Goal: Task Accomplishment & Management: Complete application form

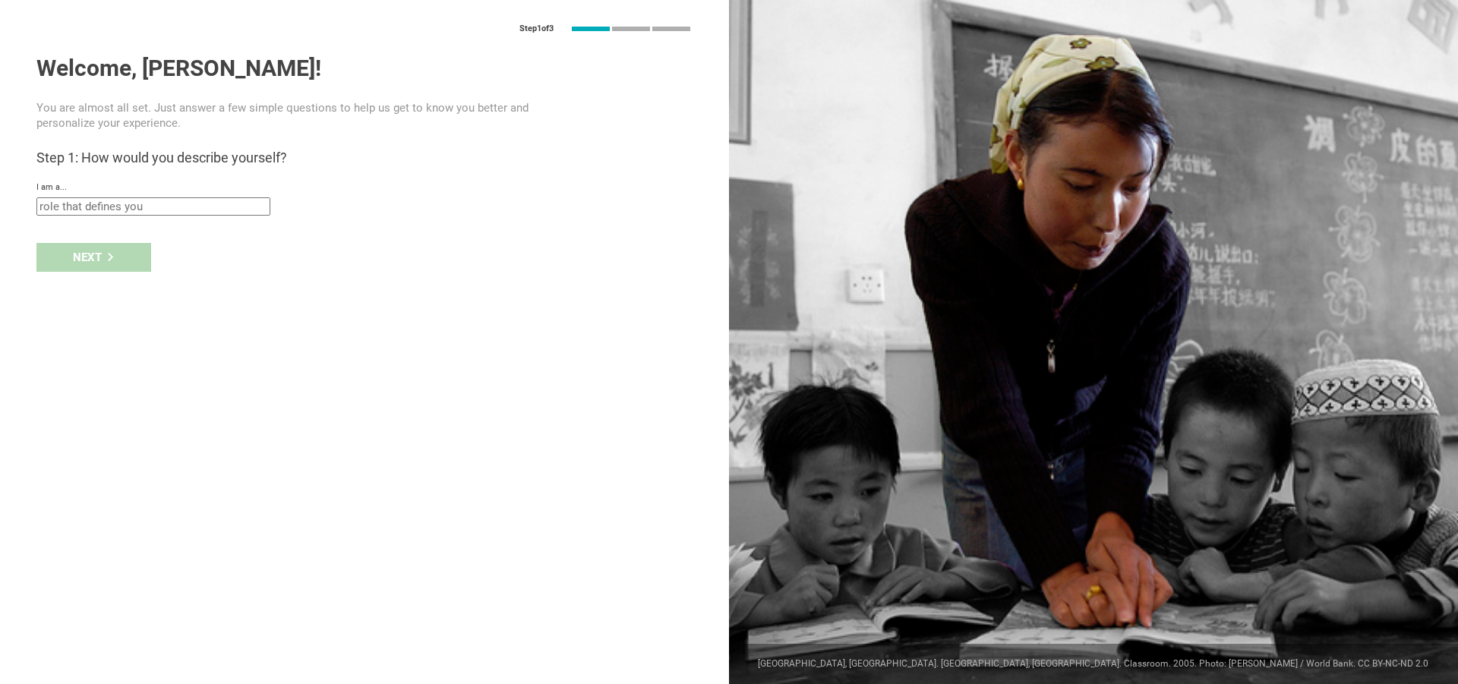
click at [195, 229] on div "Step 1 of 3 Welcome, [PERSON_NAME]! You are almost all set. Just answer a few s…" at bounding box center [364, 342] width 729 height 684
click at [207, 207] on input "text" at bounding box center [153, 206] width 234 height 18
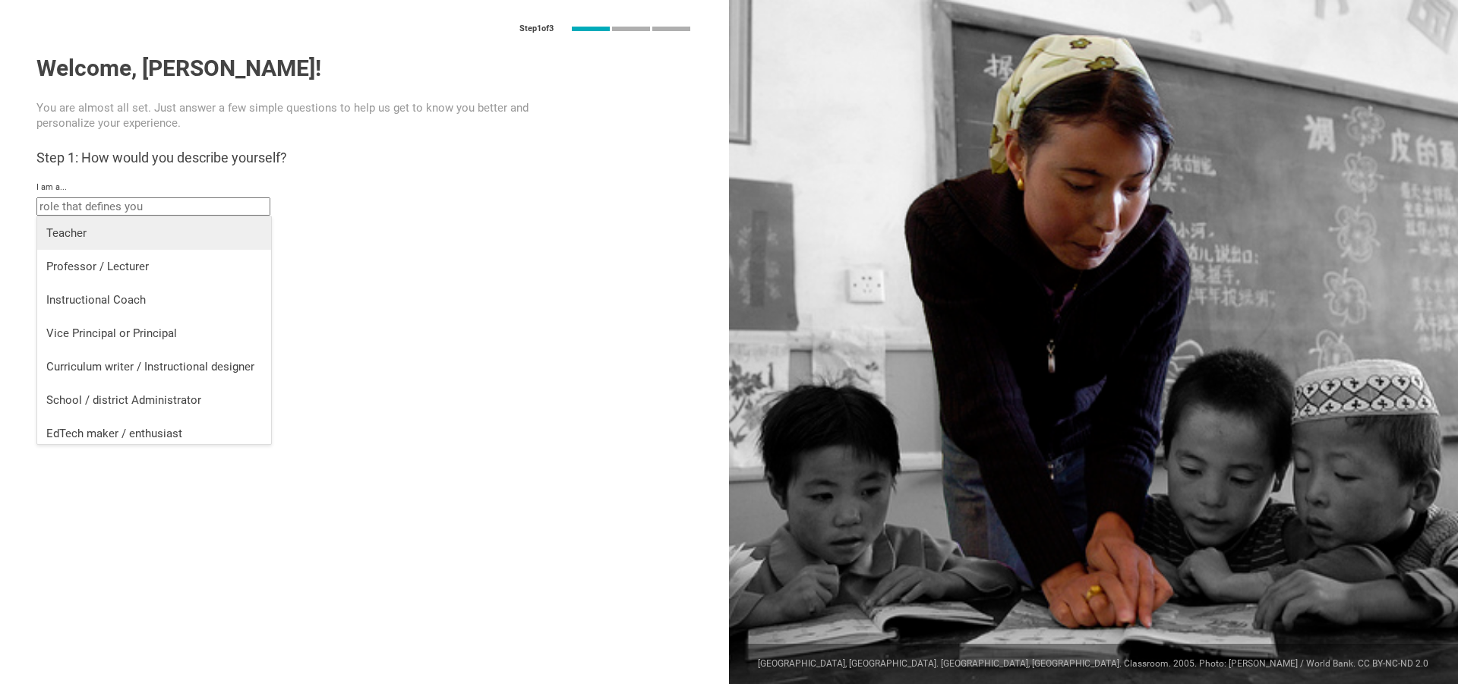
click at [208, 232] on div "Teacher" at bounding box center [154, 233] width 216 height 15
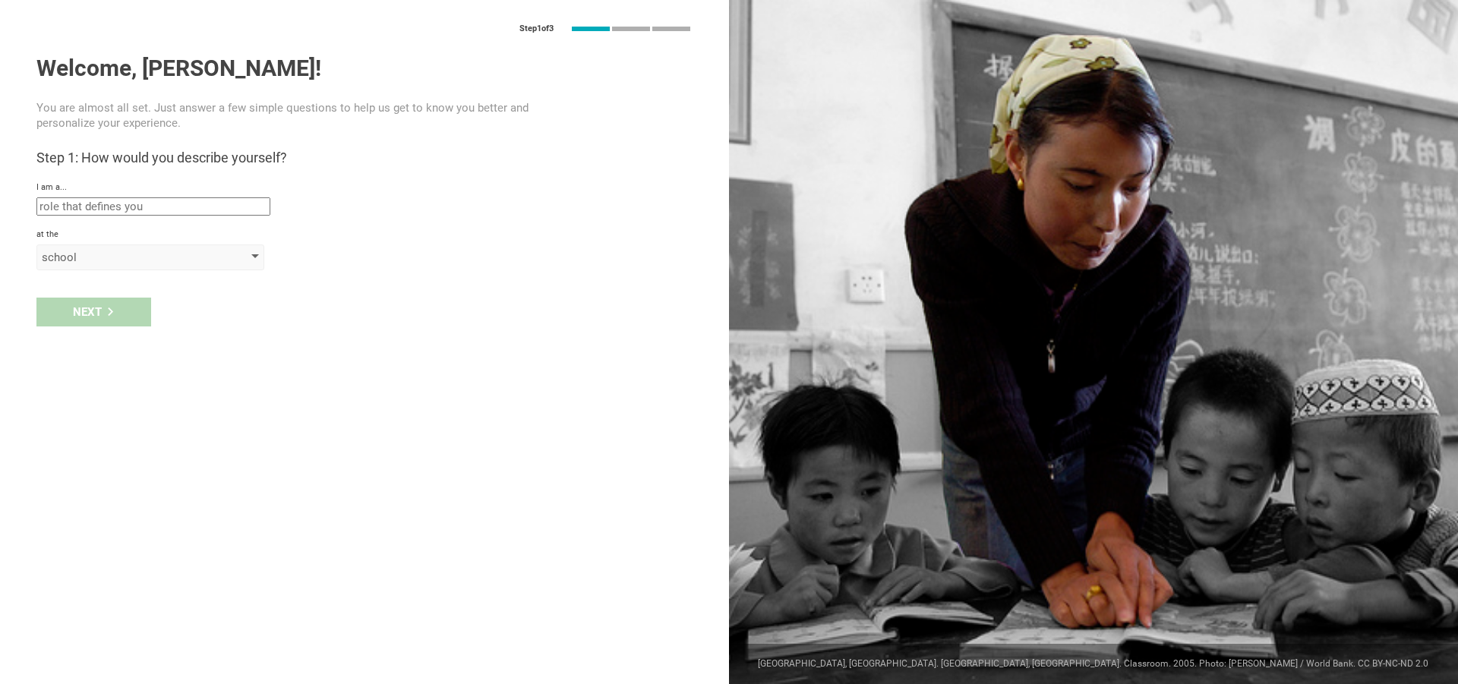
click at [129, 268] on div "school" at bounding box center [150, 258] width 228 height 26
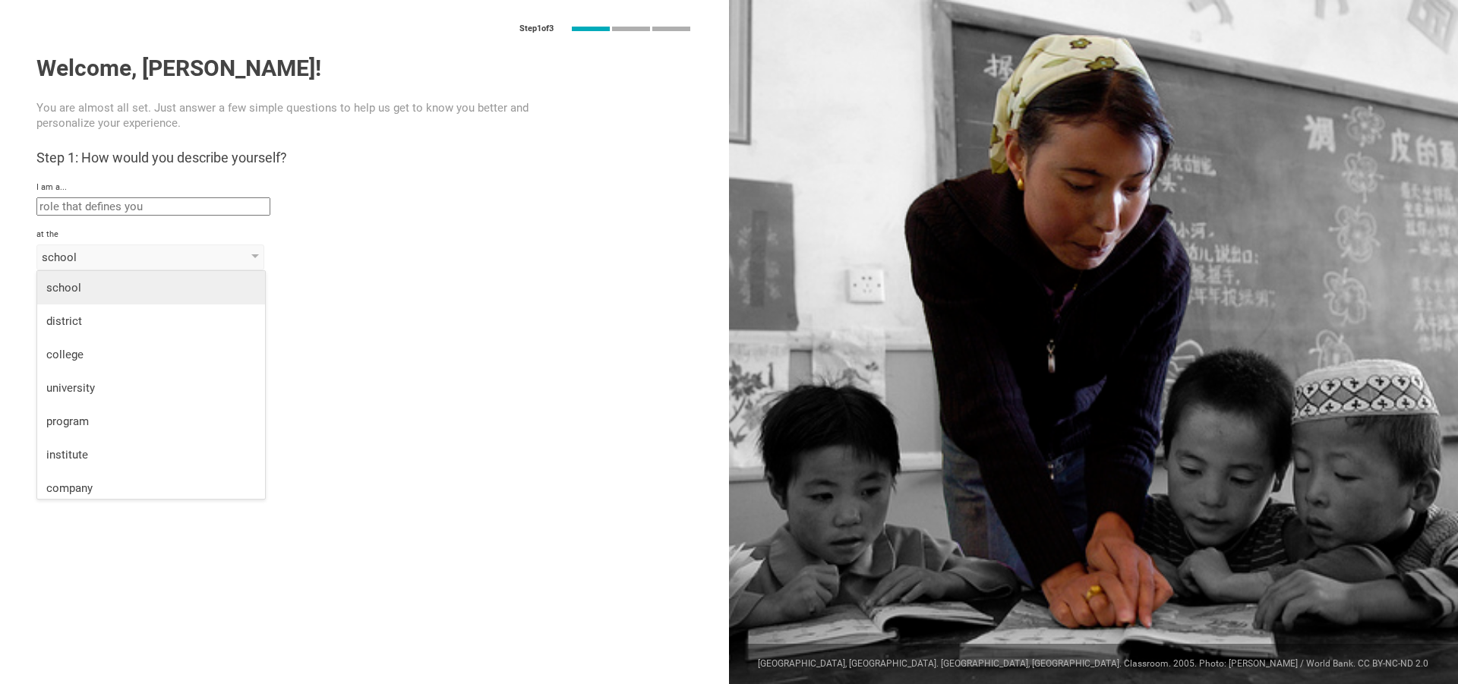
click at [129, 279] on li "school" at bounding box center [151, 287] width 228 height 33
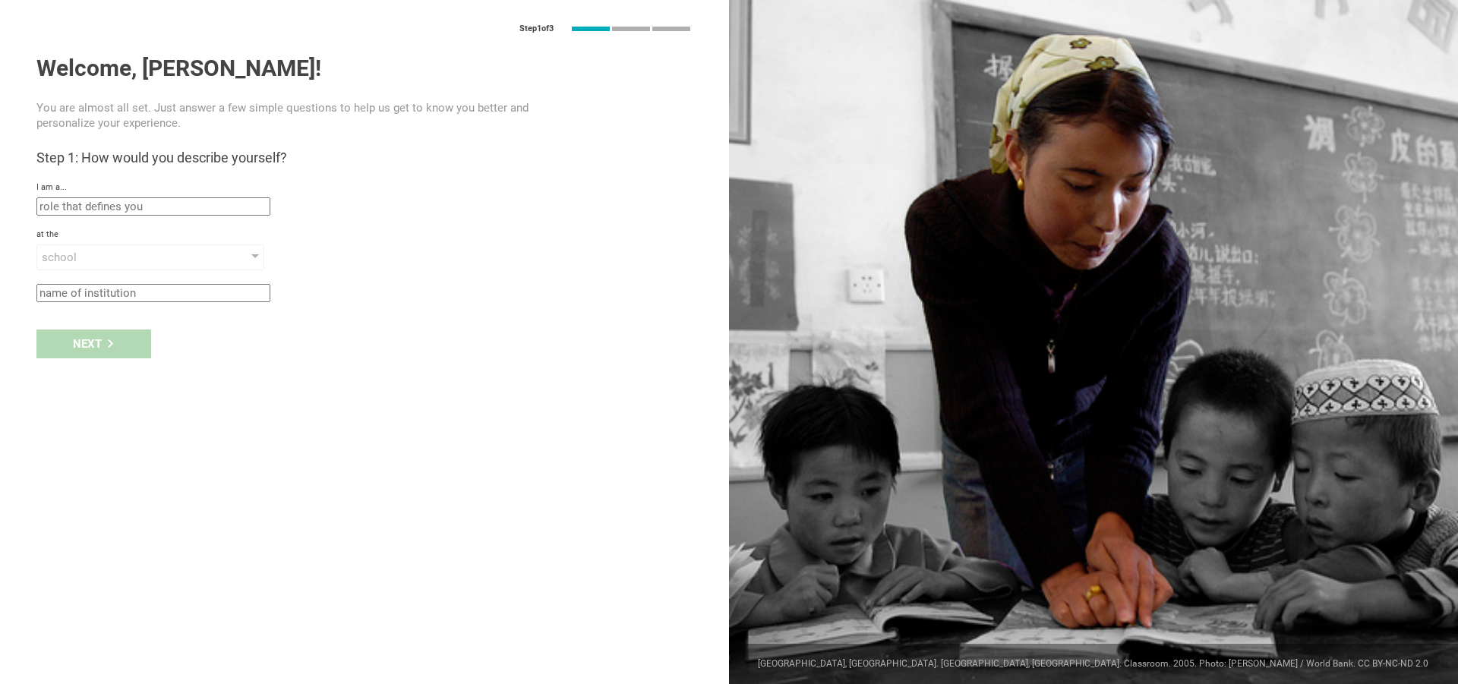
click at [116, 347] on div "Next" at bounding box center [364, 344] width 729 height 47
click at [118, 304] on div "Step 1 of 3 Welcome, [PERSON_NAME]! You are almost all set. Just answer a few s…" at bounding box center [364, 342] width 729 height 684
click at [126, 297] on input "text" at bounding box center [153, 293] width 234 height 18
type input "test"
click at [137, 349] on div "Next" at bounding box center [93, 344] width 115 height 29
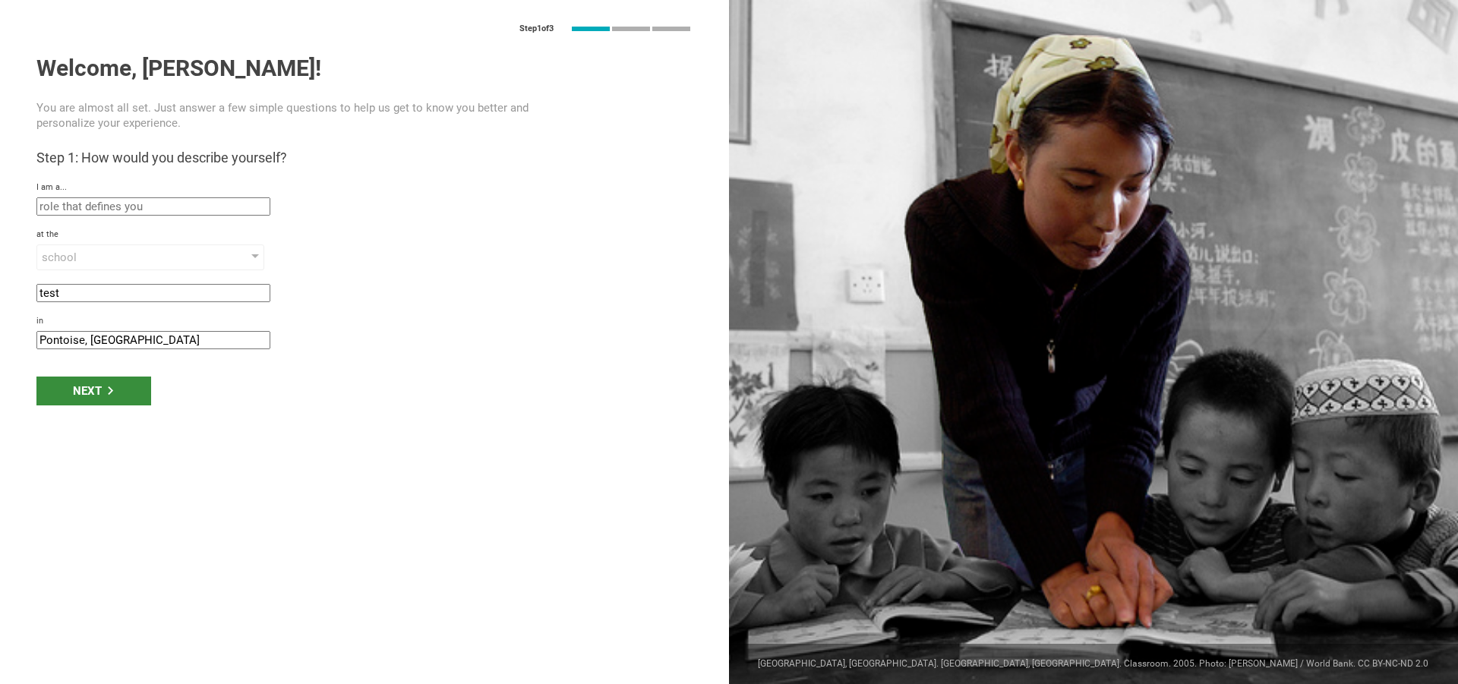
click at [112, 390] on icon at bounding box center [110, 391] width 5 height 8
click at [66, 390] on div "Next" at bounding box center [93, 391] width 115 height 29
click at [66, 390] on div "Step 1 of 3 Welcome, [PERSON_NAME]! You are almost all set. Just answer a few s…" at bounding box center [364, 342] width 729 height 684
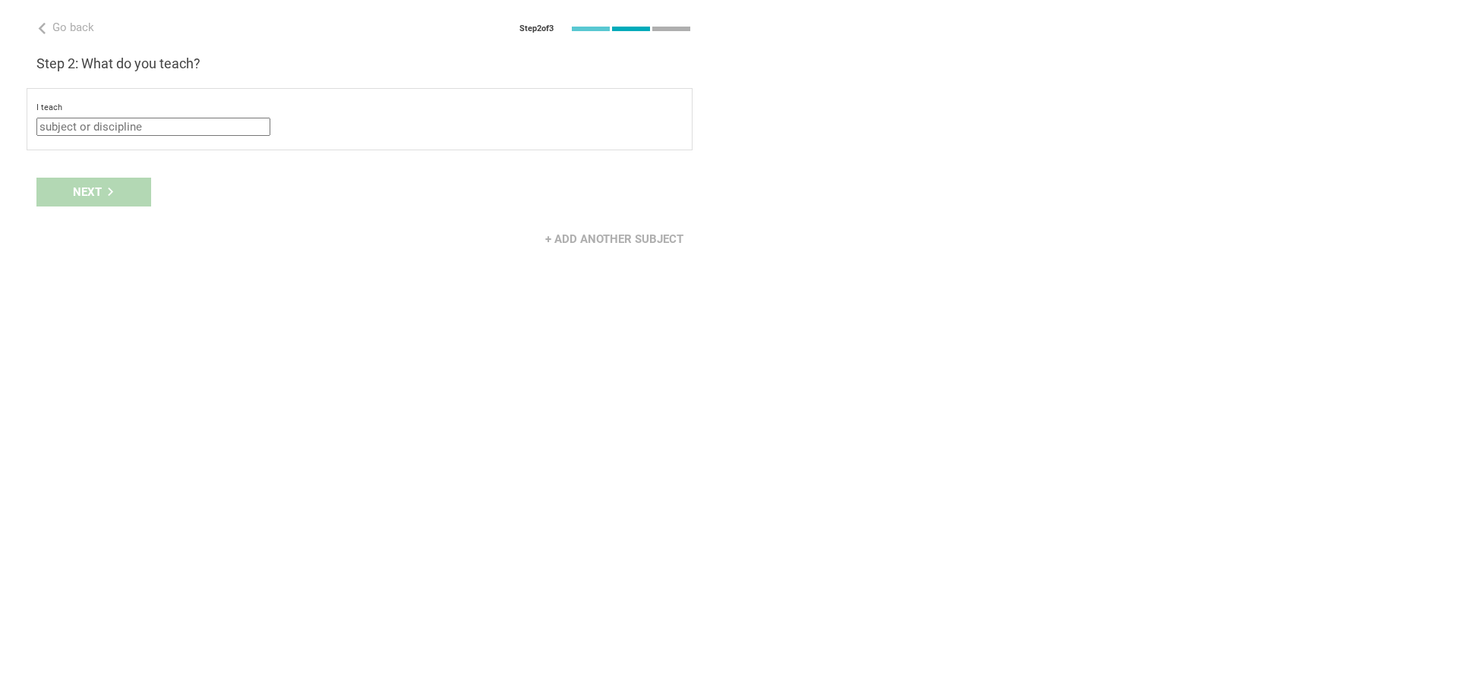
click at [150, 123] on input "text" at bounding box center [153, 127] width 234 height 18
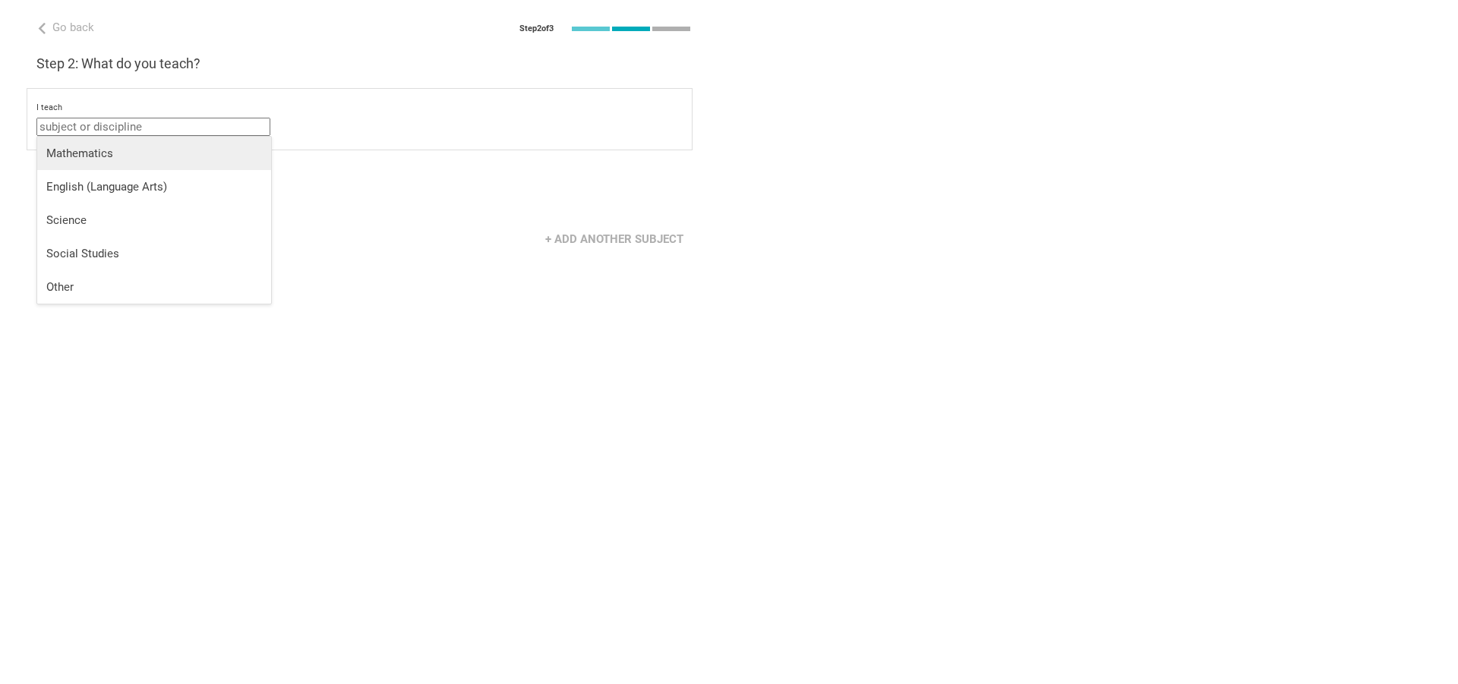
click at [153, 147] on div "Mathematics" at bounding box center [154, 153] width 216 height 15
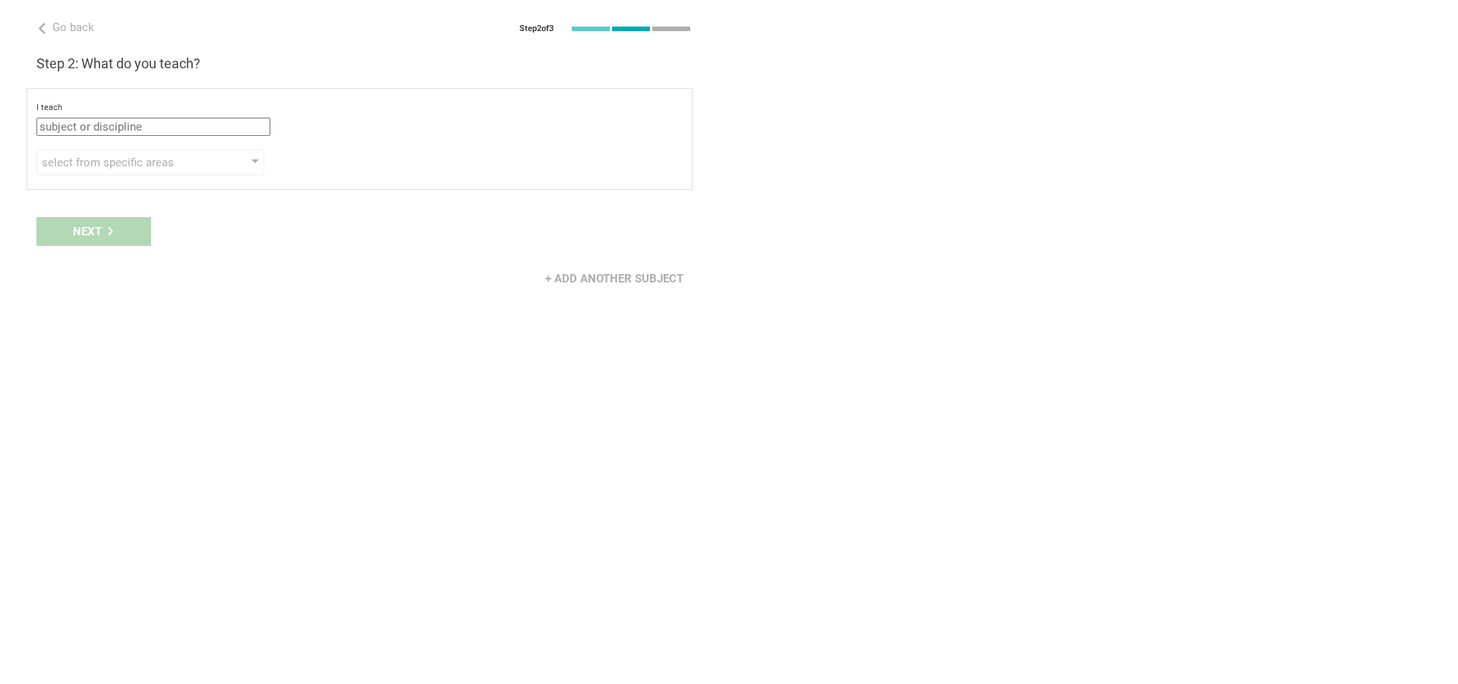
click at [123, 239] on div "Next" at bounding box center [364, 231] width 729 height 47
click at [133, 172] on div "select from specific areas" at bounding box center [150, 163] width 228 height 26
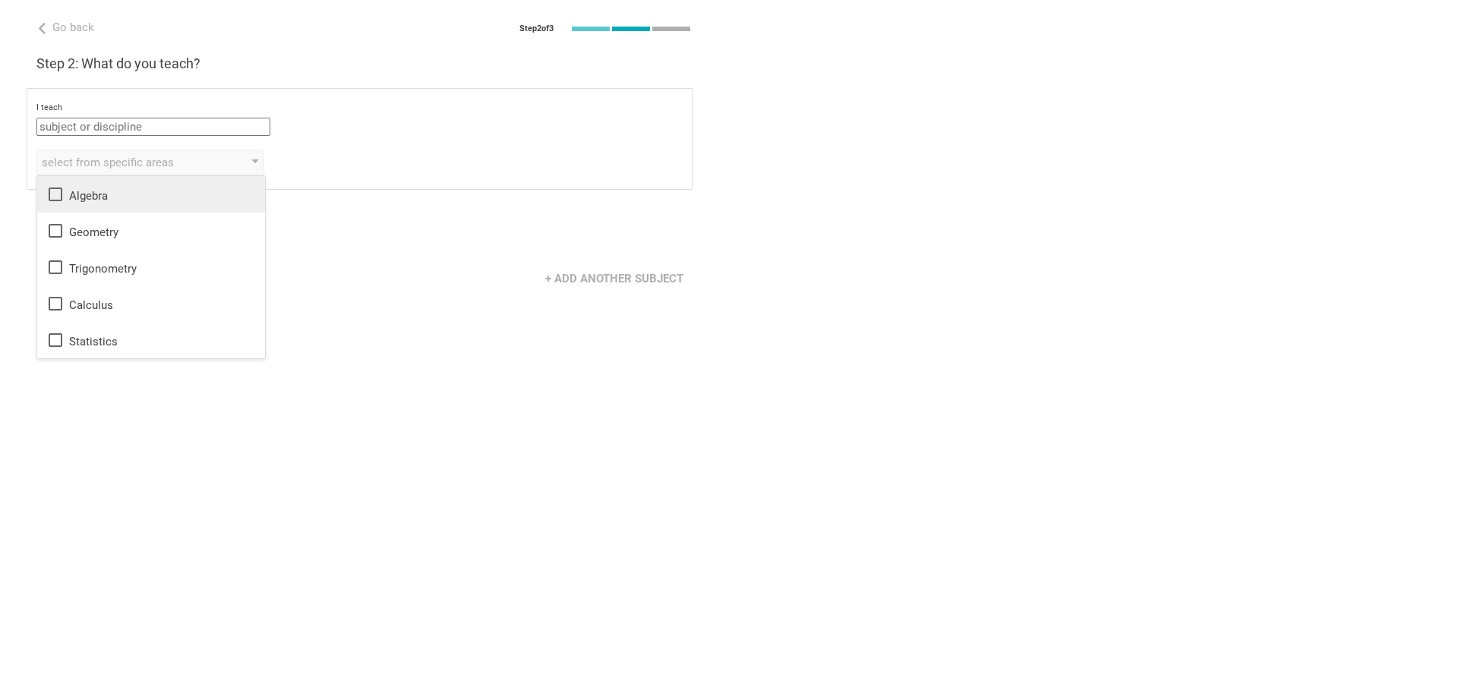
click at [134, 203] on div "Algebra" at bounding box center [151, 194] width 210 height 18
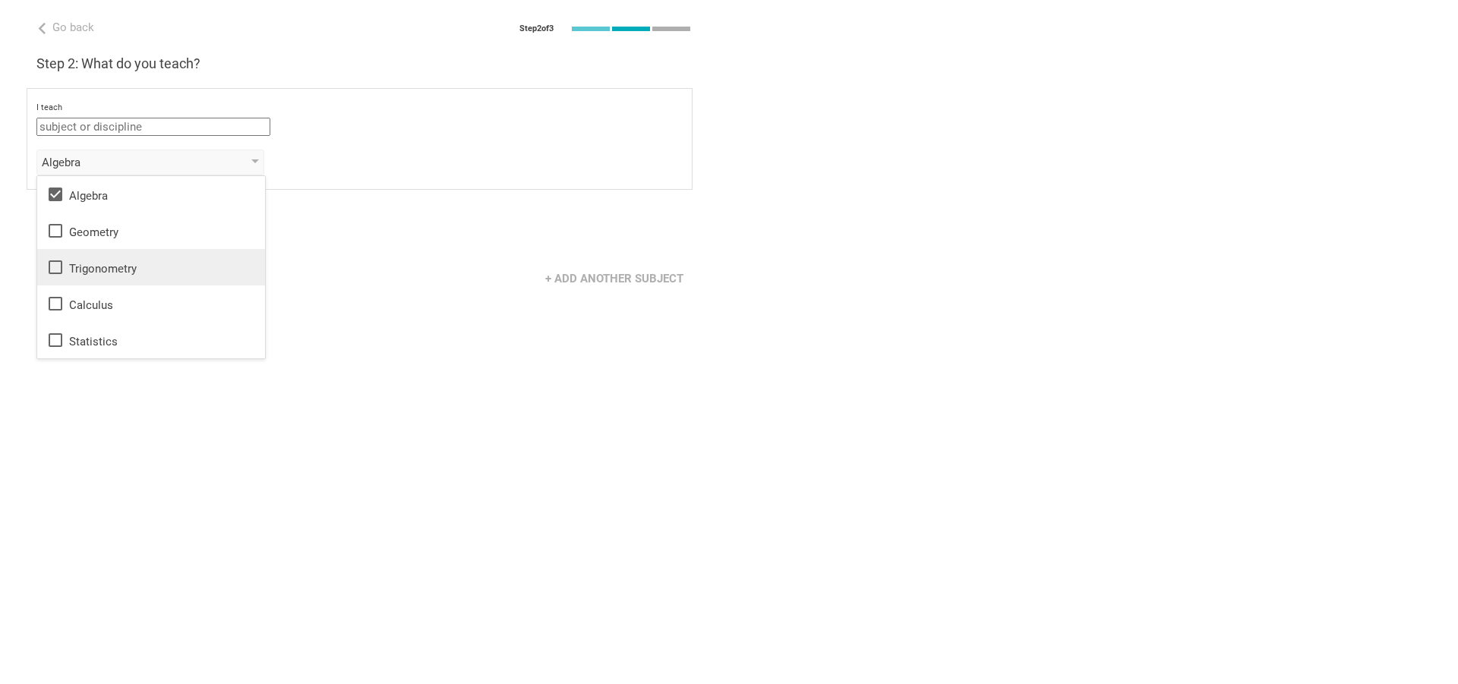
click at [118, 254] on li "Trigonometry" at bounding box center [151, 267] width 228 height 36
click at [335, 251] on div "Next" at bounding box center [364, 231] width 729 height 47
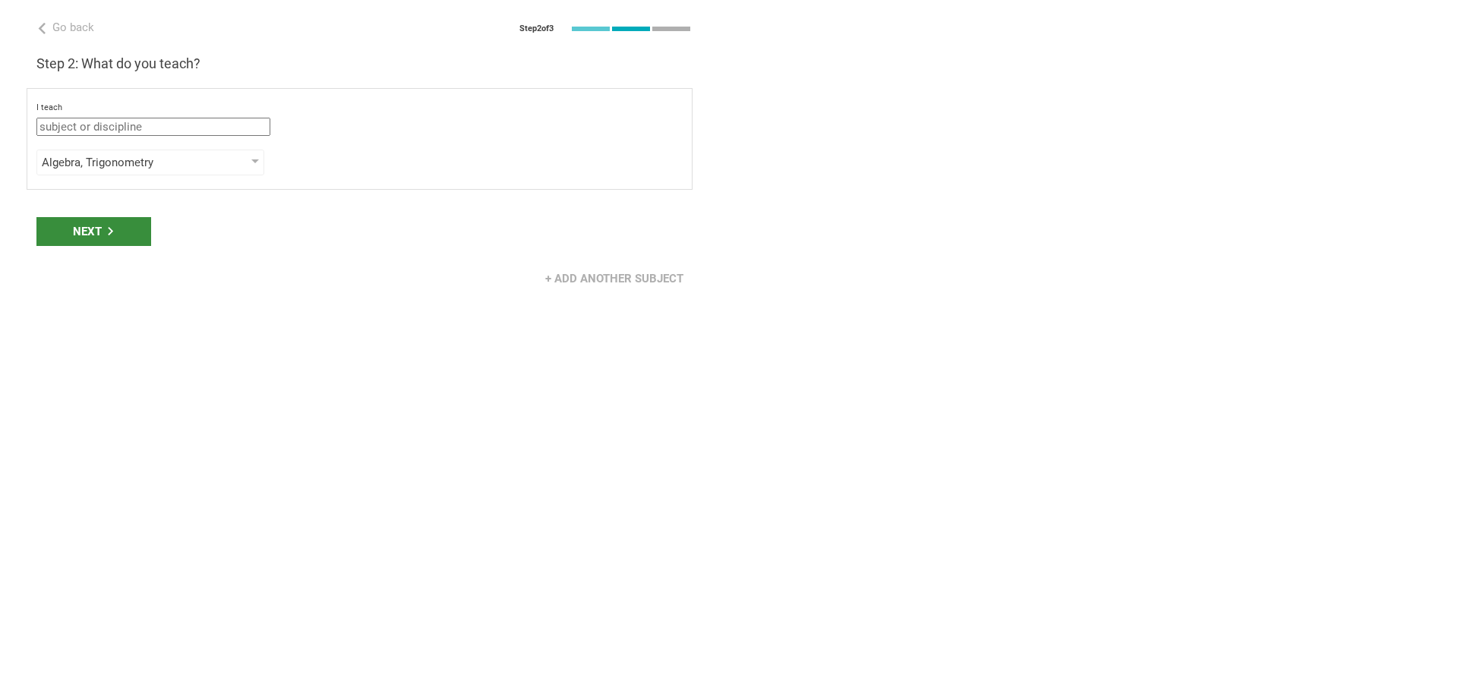
click at [87, 224] on div "Next" at bounding box center [93, 231] width 115 height 29
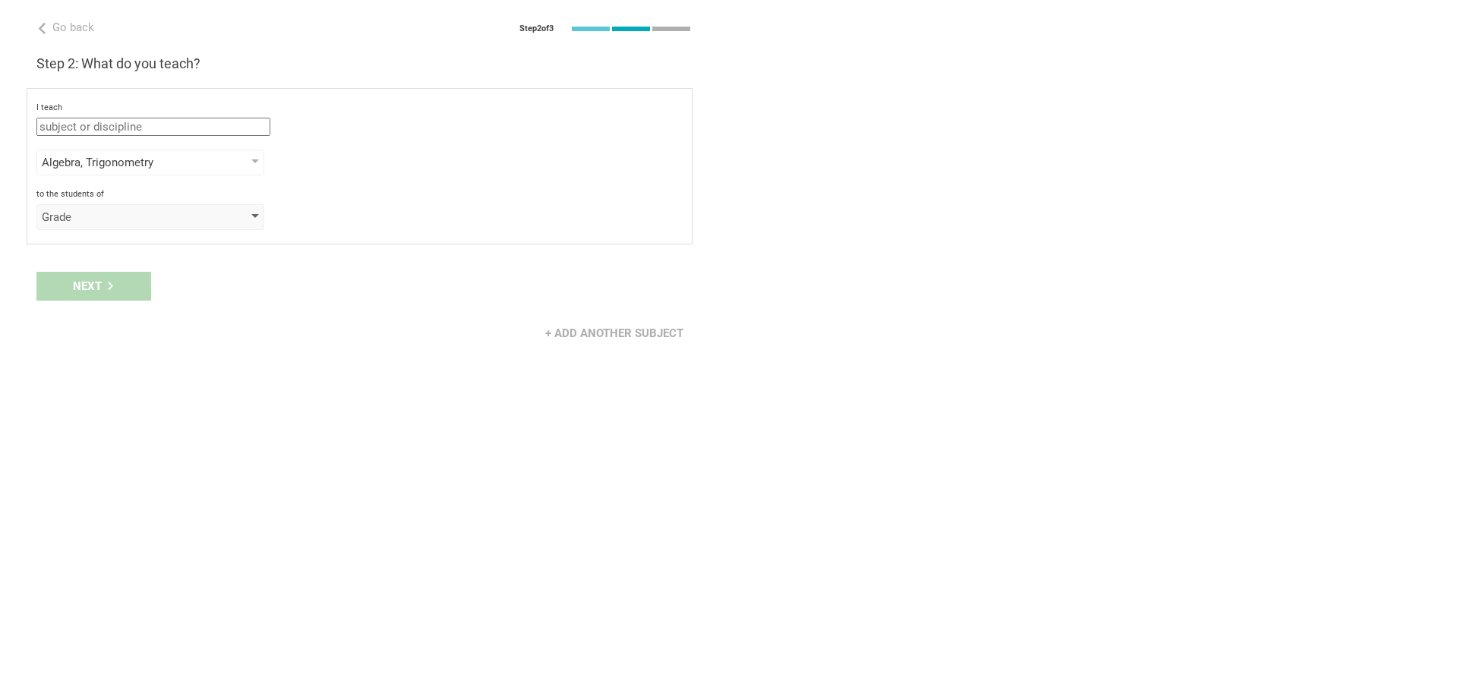
click at [115, 221] on div "Grade" at bounding box center [129, 217] width 174 height 15
click at [115, 259] on li "Grade" at bounding box center [151, 247] width 228 height 33
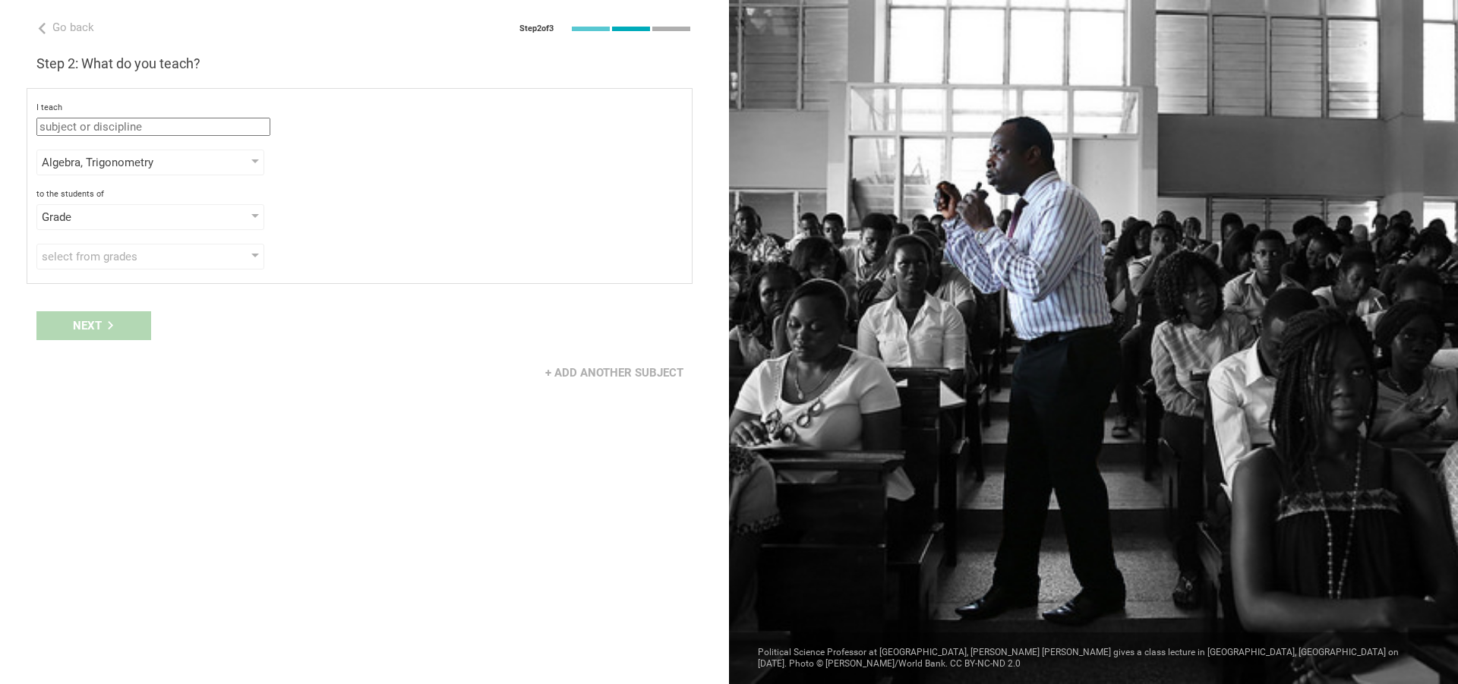
click at [108, 319] on div "Next" at bounding box center [364, 325] width 729 height 47
click at [125, 245] on div "select from grades" at bounding box center [150, 257] width 228 height 26
click at [126, 321] on div "2" at bounding box center [151, 325] width 210 height 18
click at [386, 348] on div "Next" at bounding box center [364, 325] width 729 height 47
click at [103, 320] on div "Next" at bounding box center [93, 325] width 115 height 29
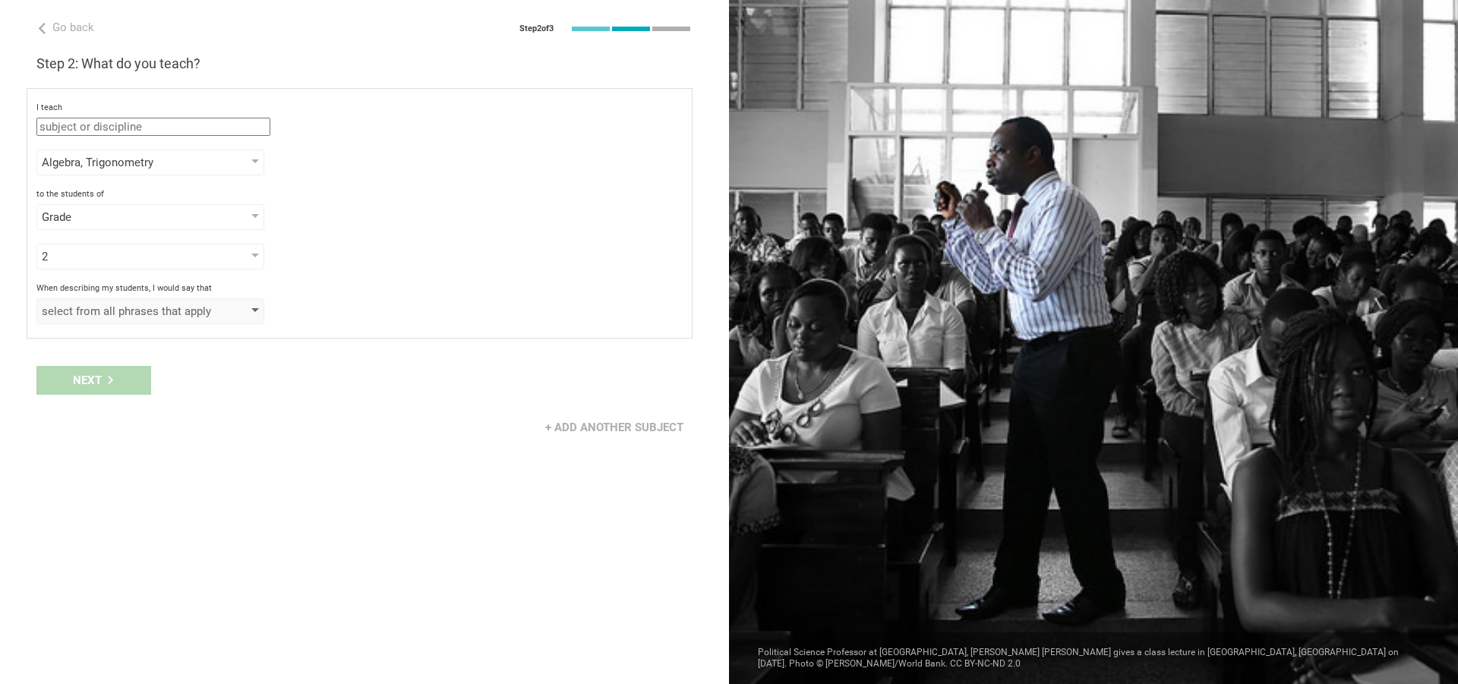
click at [112, 310] on div "select from all phrases that apply" at bounding box center [129, 311] width 174 height 15
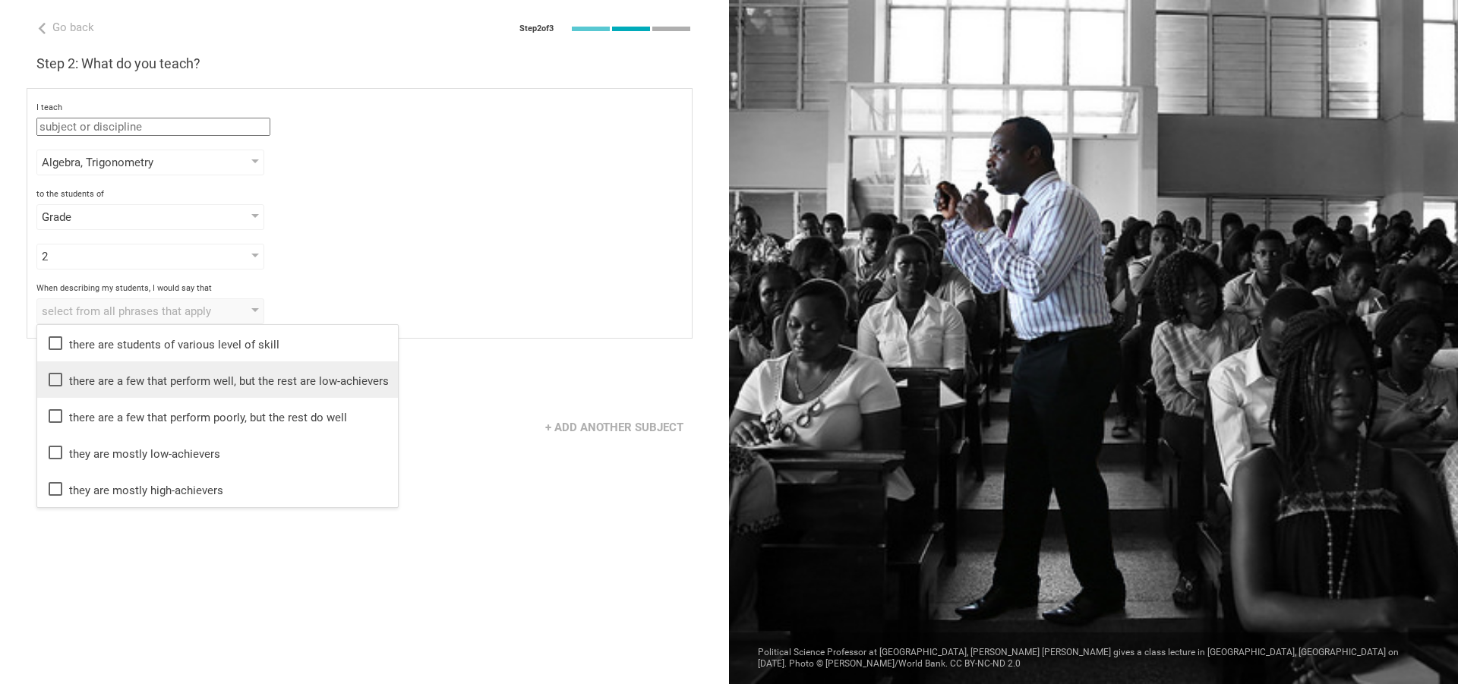
click at [116, 365] on li "there are a few that perform well, but the rest are low-achievers" at bounding box center [217, 380] width 361 height 36
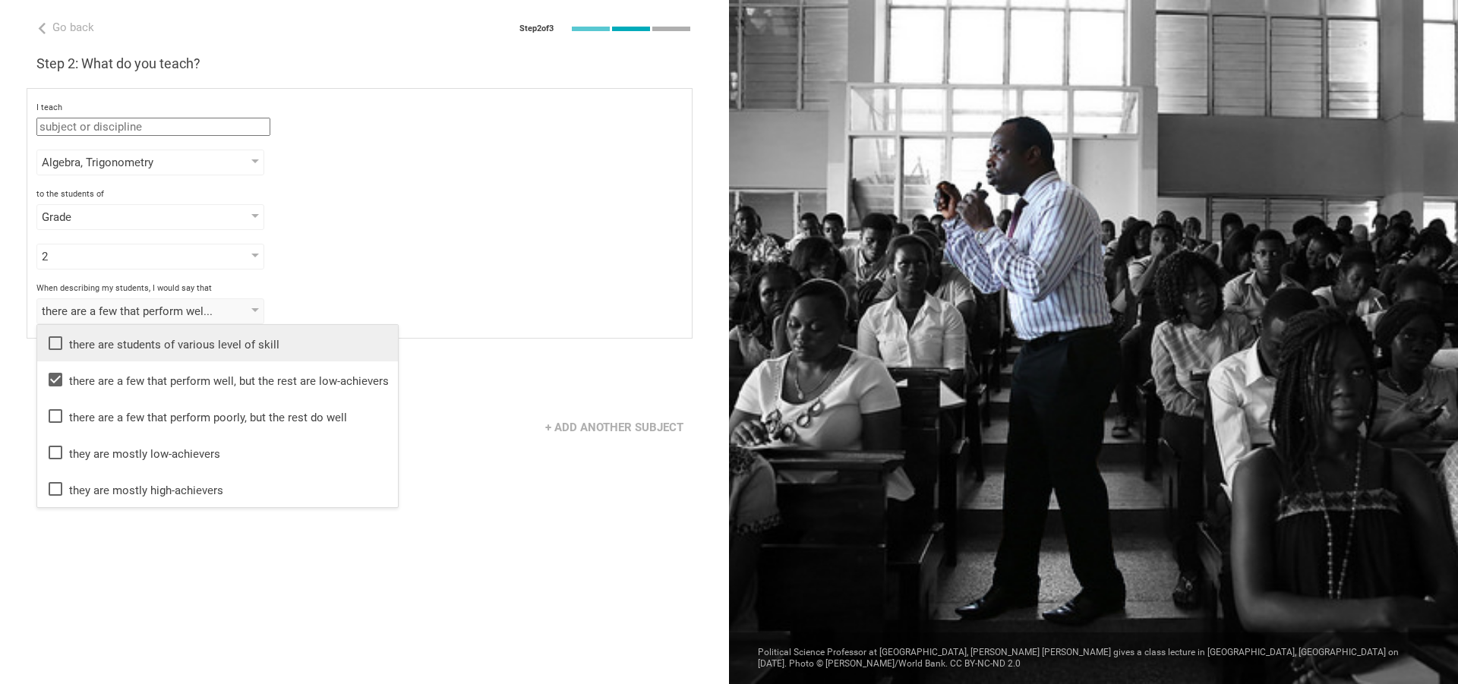
click at [134, 349] on div "there are students of various level of skill" at bounding box center [217, 343] width 343 height 18
click at [630, 264] on div "2 1 2 3 4 5 6 7 8 9 10 11 12 13" at bounding box center [359, 257] width 646 height 26
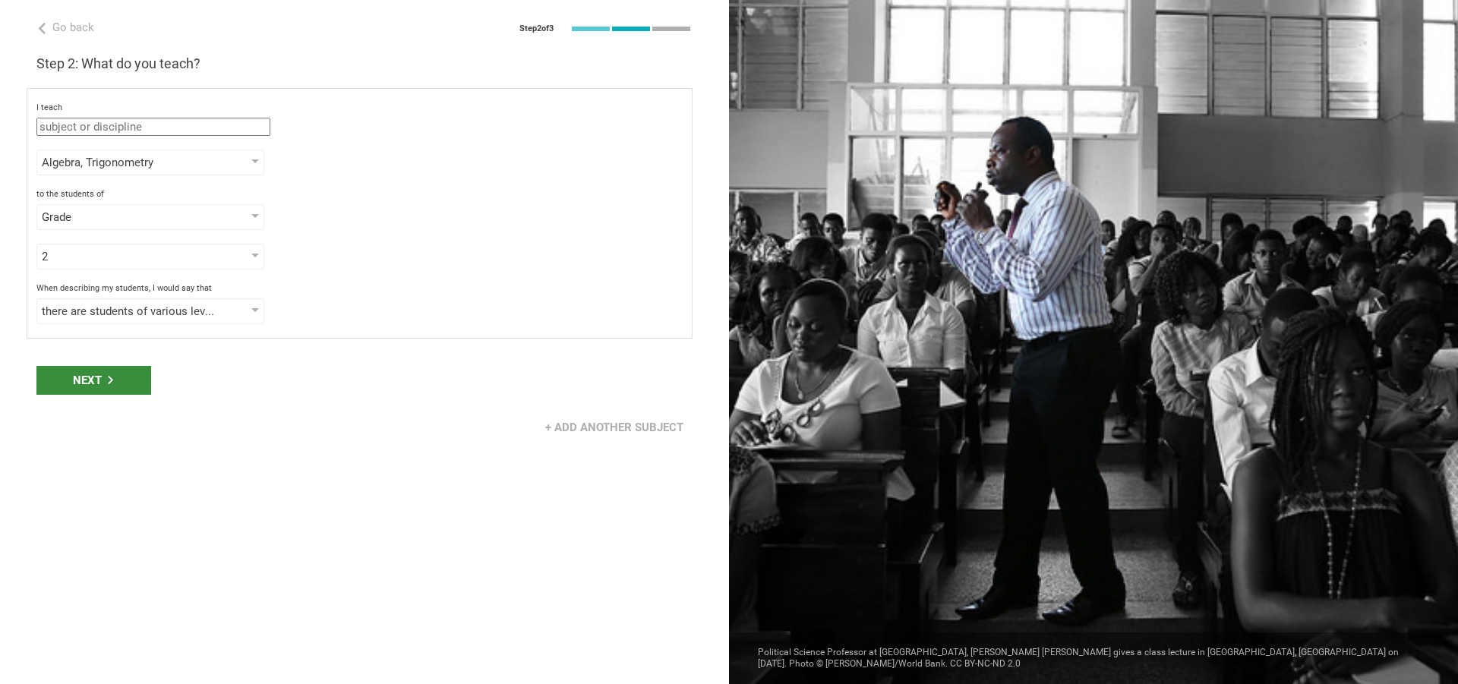
click at [81, 377] on div "Next" at bounding box center [93, 380] width 115 height 29
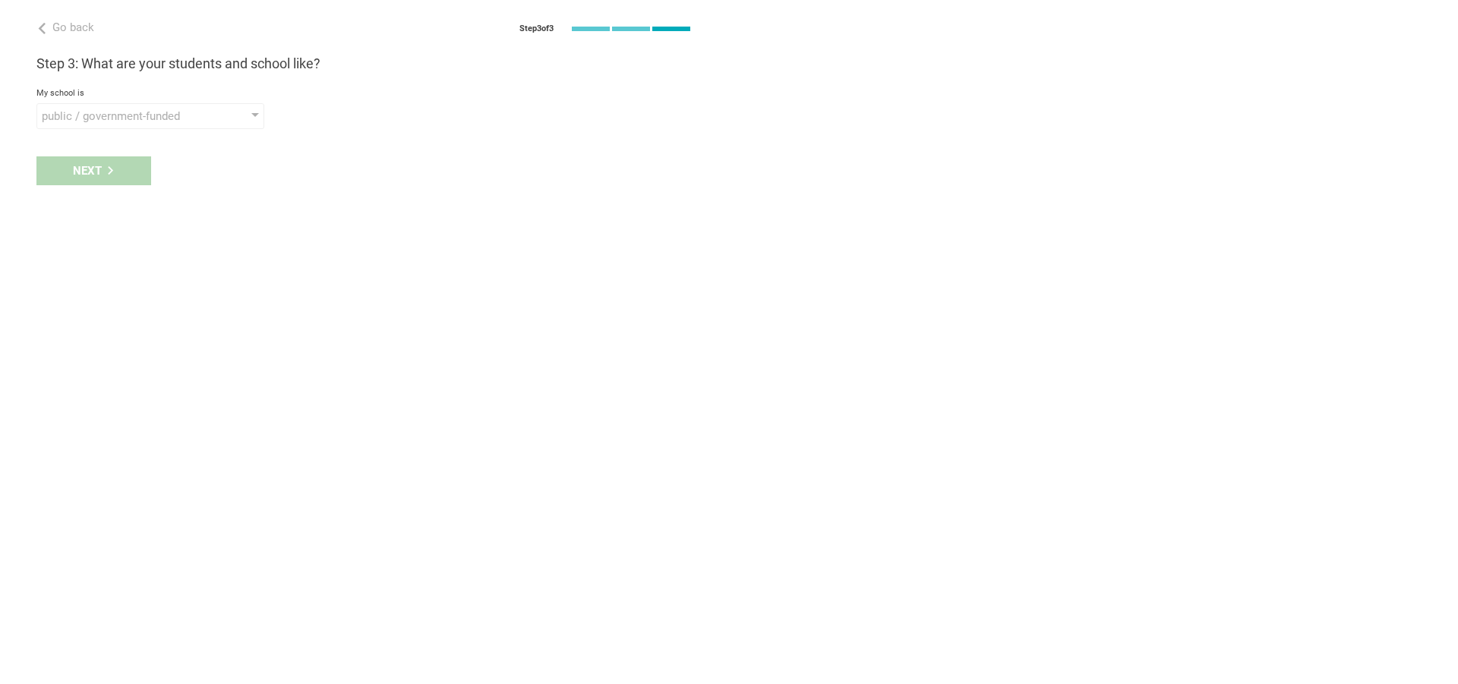
click at [122, 100] on div "My school is public / government-funded public / government-funded private elit…" at bounding box center [364, 108] width 656 height 41
click at [122, 118] on div "public / government-funded" at bounding box center [129, 116] width 174 height 15
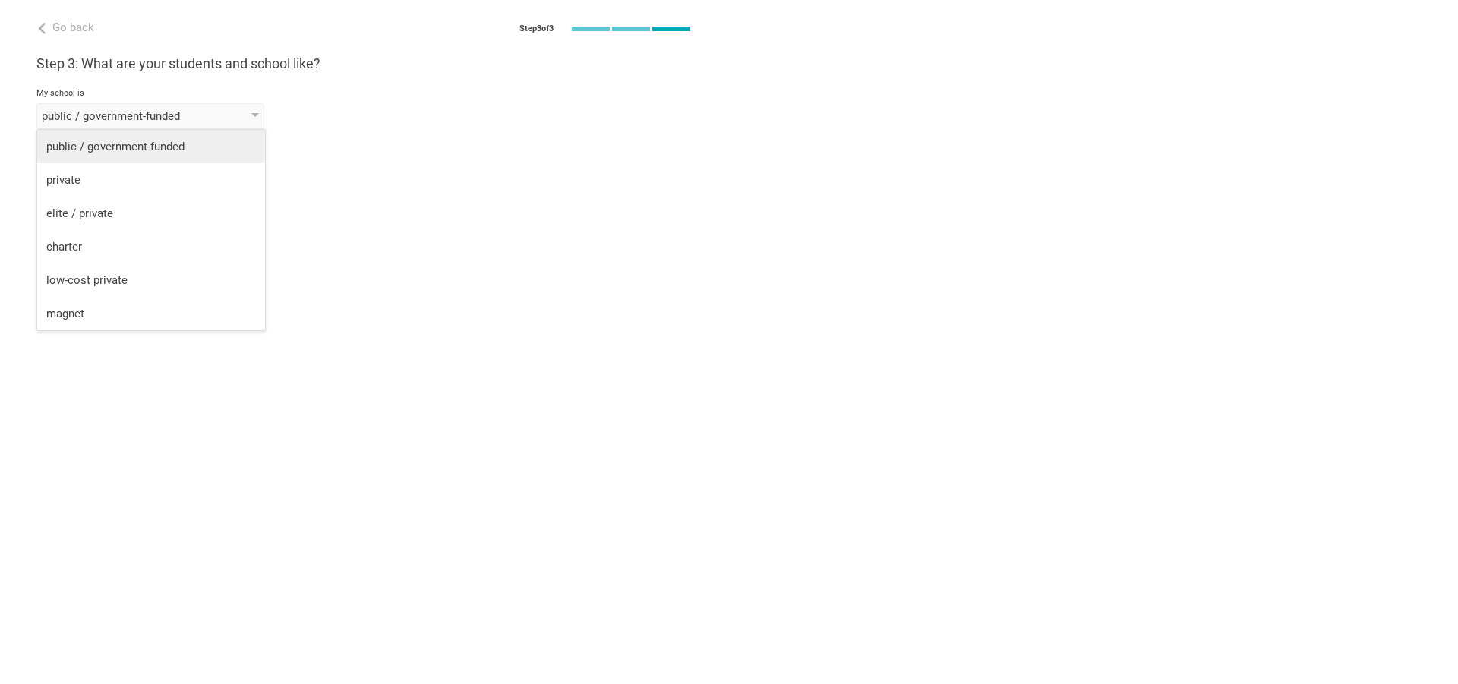
click at [122, 153] on div "public / government-funded" at bounding box center [151, 146] width 210 height 15
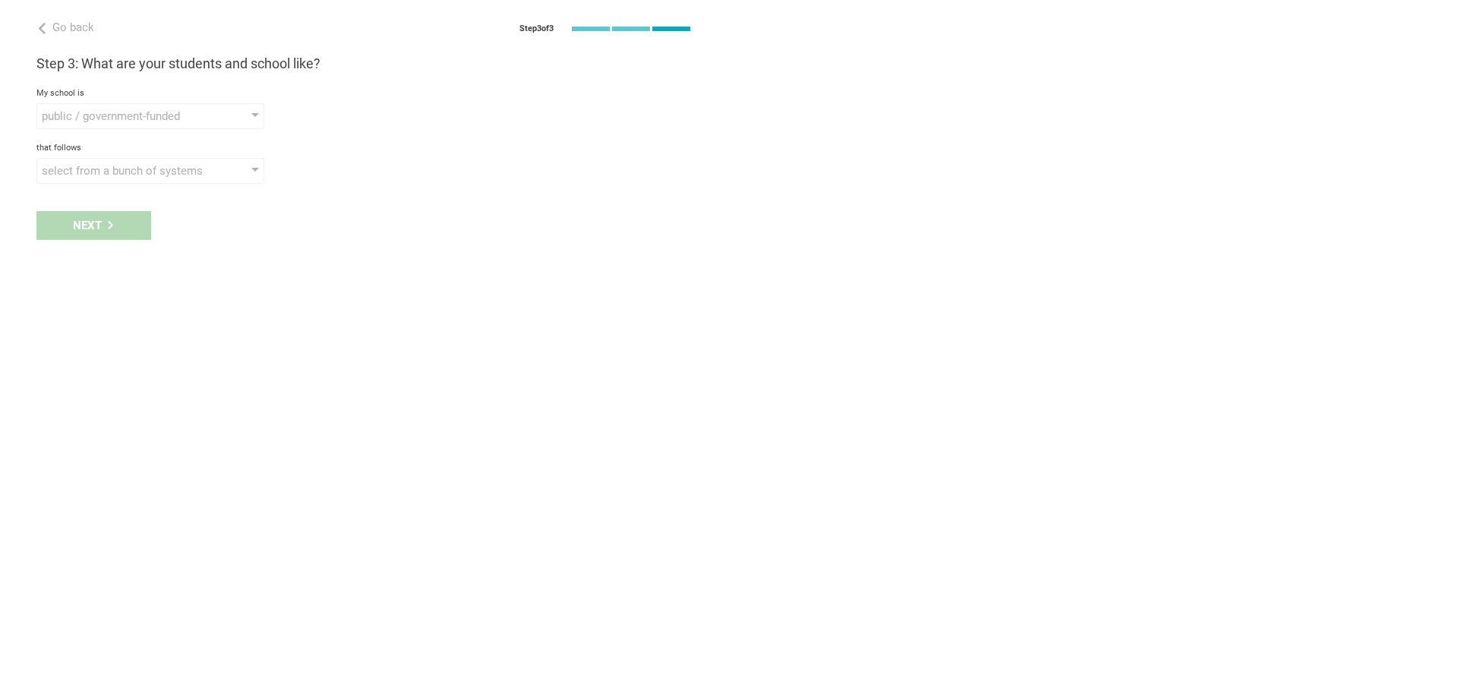
click at [80, 226] on div "Next" at bounding box center [364, 225] width 729 height 47
click at [105, 175] on div "select from a bunch of systems" at bounding box center [129, 170] width 174 height 15
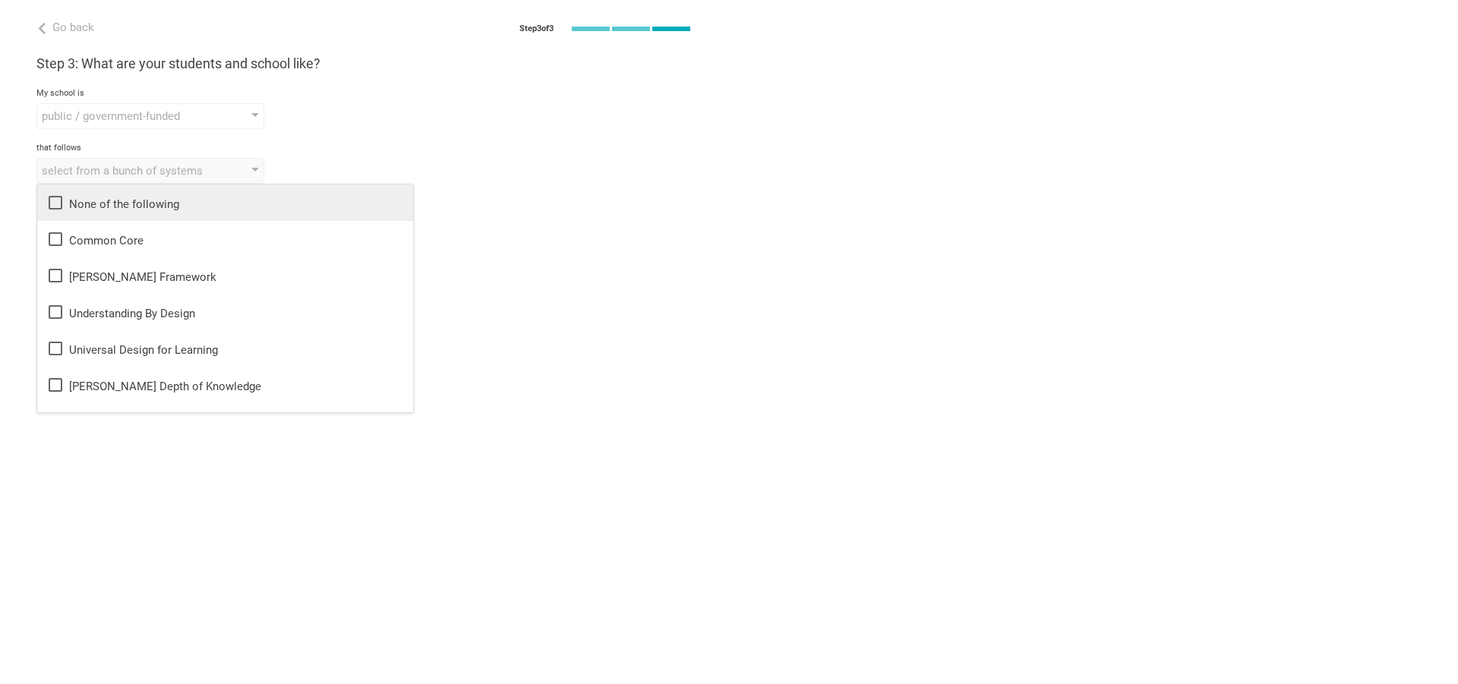
click at [104, 217] on li "None of the following" at bounding box center [225, 203] width 376 height 36
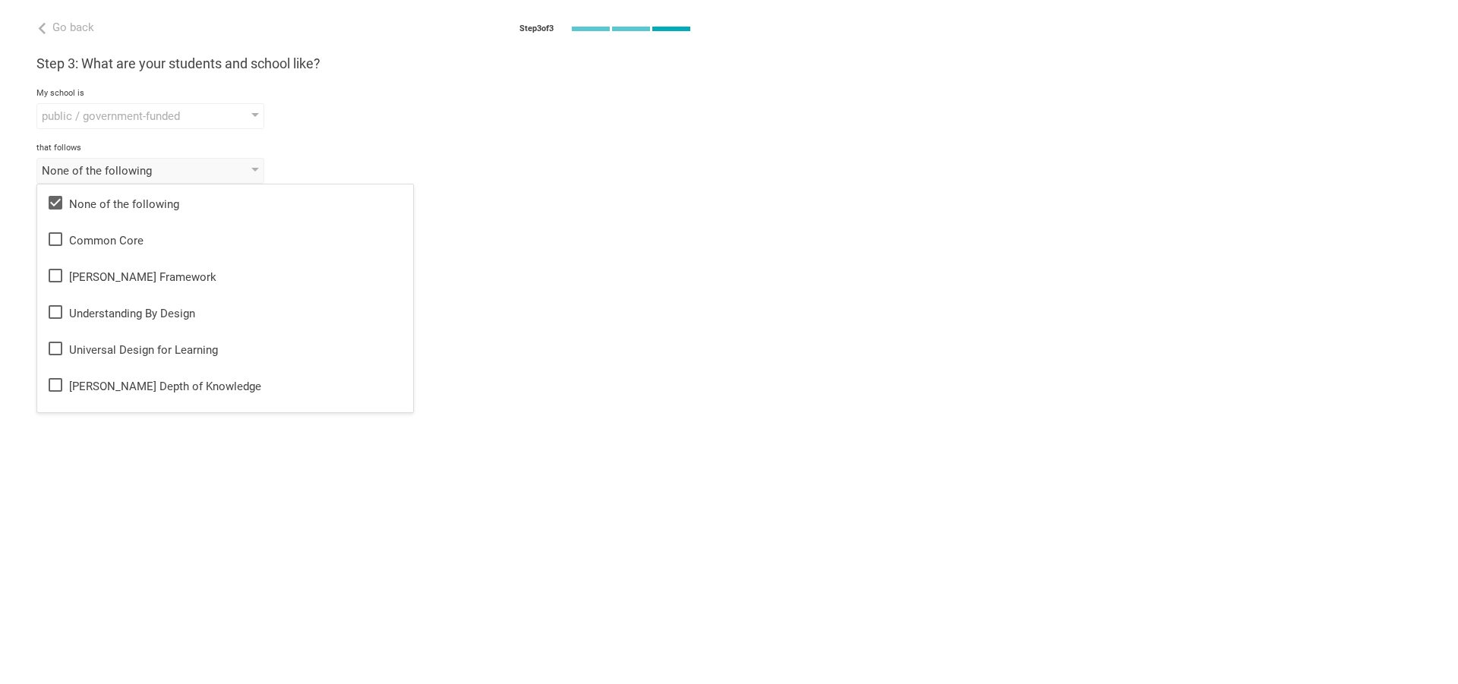
click at [625, 179] on div "None of the following None of the following Common Core [PERSON_NAME] Framework…" at bounding box center [364, 171] width 656 height 26
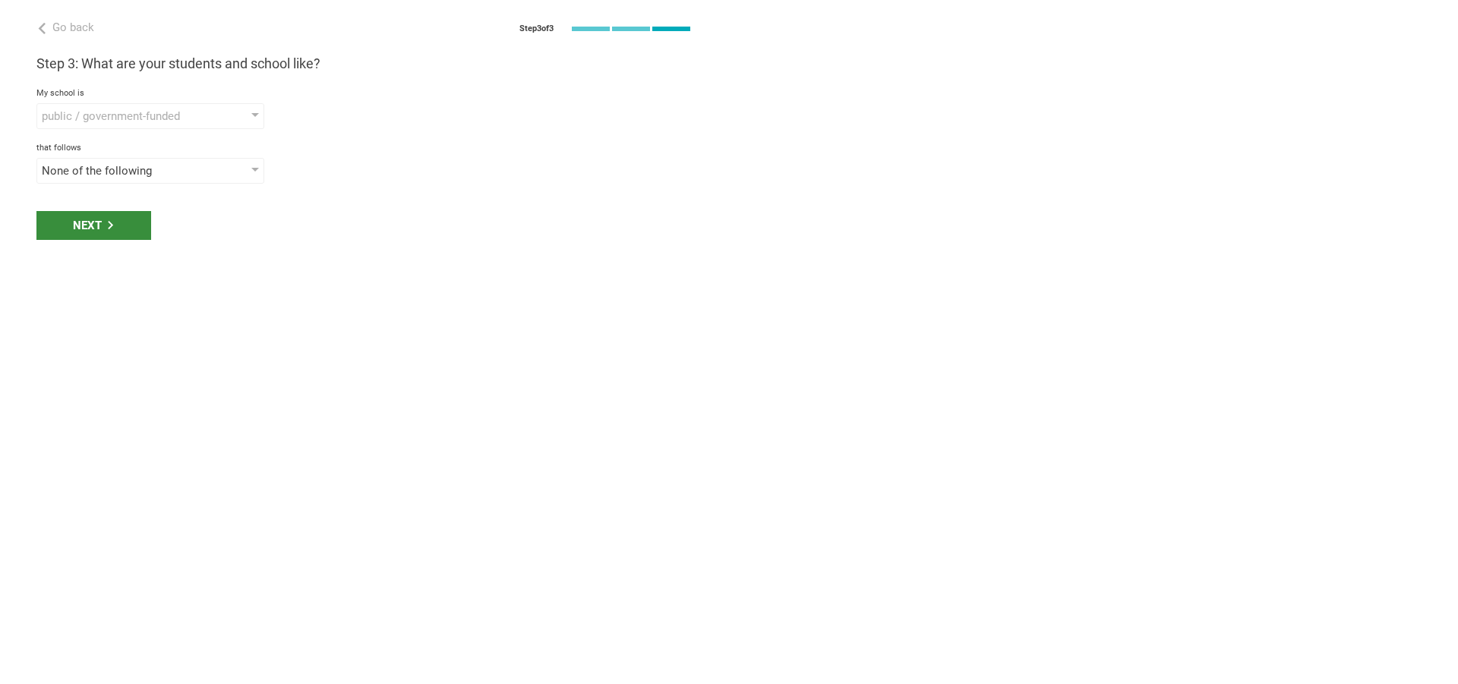
click at [95, 222] on div "Next" at bounding box center [93, 225] width 115 height 29
click at [111, 226] on div "select phrases that describe your student population" at bounding box center [129, 225] width 174 height 15
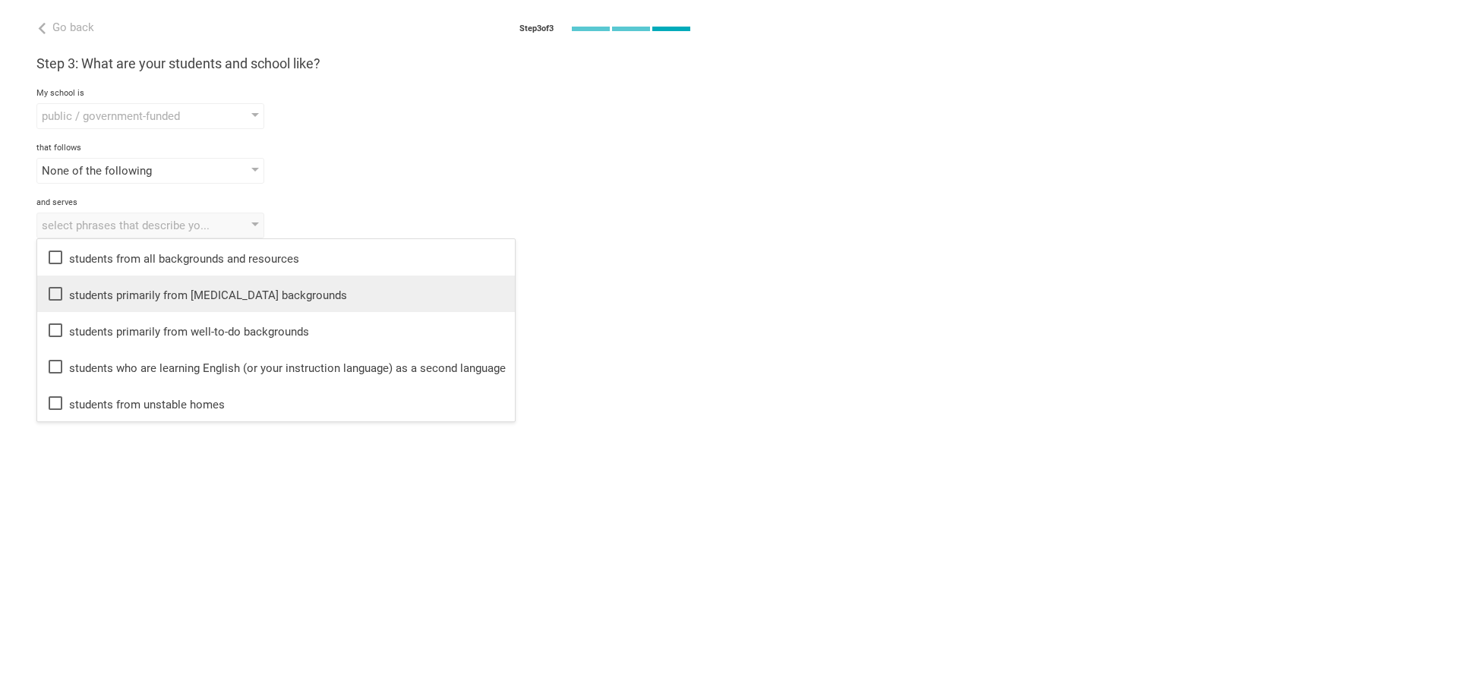
click at [115, 278] on li "students primarily from [MEDICAL_DATA] backgrounds" at bounding box center [276, 294] width 478 height 36
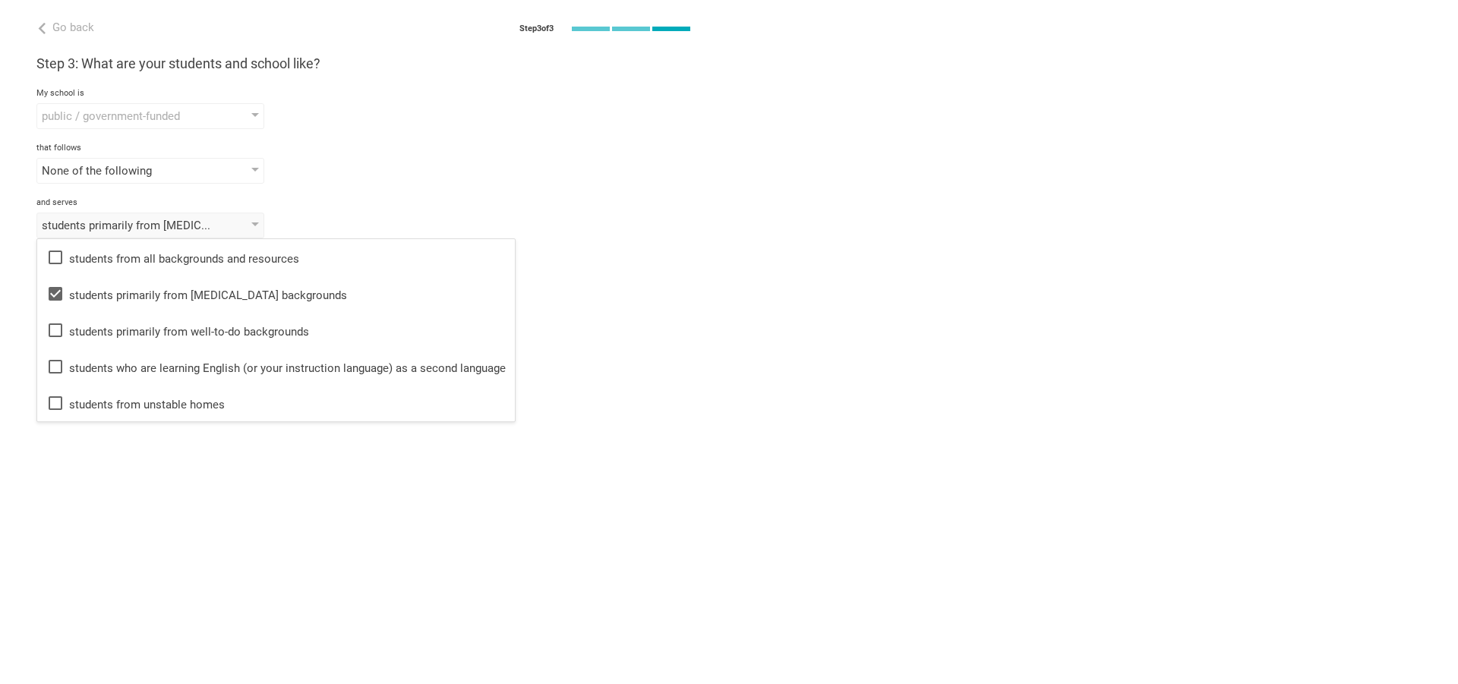
click at [555, 147] on div "that follows" at bounding box center [364, 148] width 656 height 11
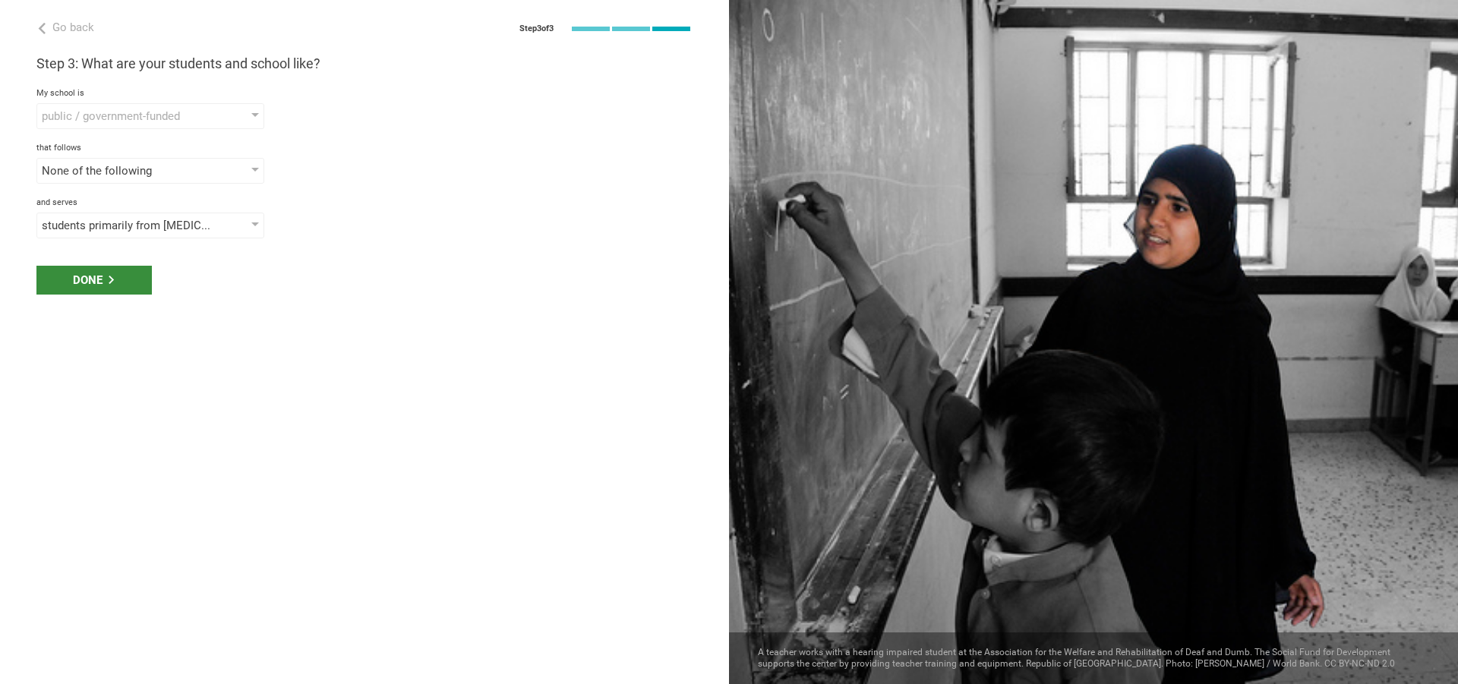
click at [108, 274] on div "Done" at bounding box center [93, 280] width 115 height 29
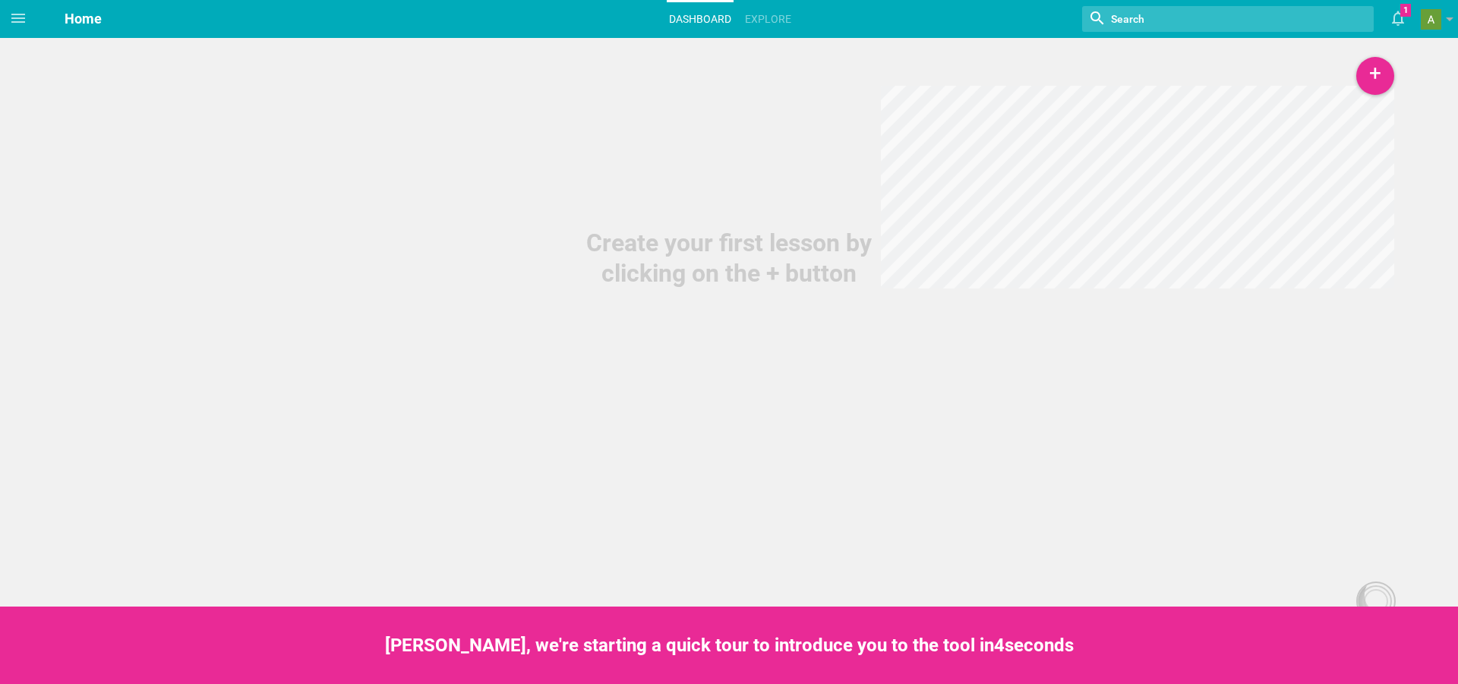
drag, startPoint x: 1392, startPoint y: 55, endPoint x: 1384, endPoint y: 58, distance: 8.2
click at [1392, 56] on div "Create your first lesson by clicking on the + button" at bounding box center [729, 144] width 1458 height 289
click at [1373, 70] on div "+" at bounding box center [1376, 76] width 38 height 38
click at [1363, 109] on link "Lesson" at bounding box center [1338, 117] width 114 height 33
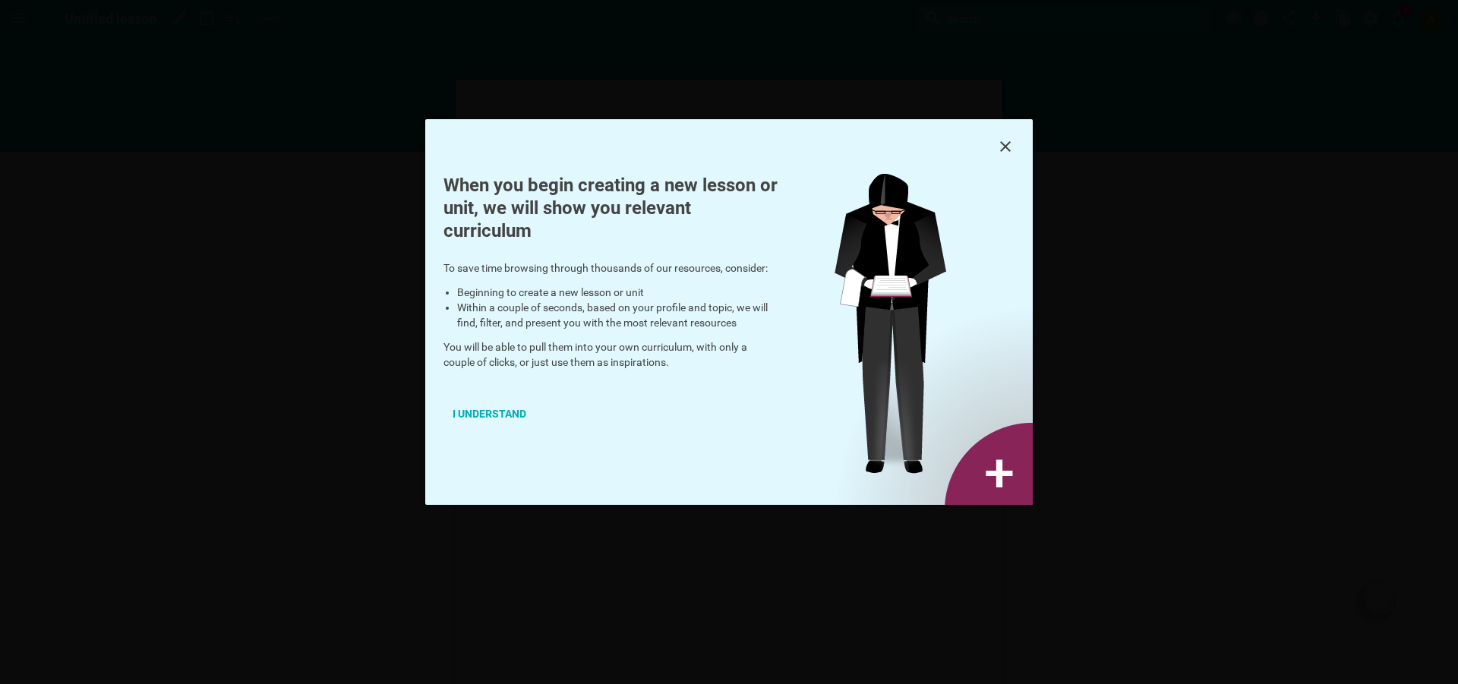
click at [0, 0] on div "When you begin creating a new lesson or unit, we will show you relevant curricu…" at bounding box center [0, 0] width 0 height 0
click at [1014, 140] on icon at bounding box center [1006, 146] width 18 height 18
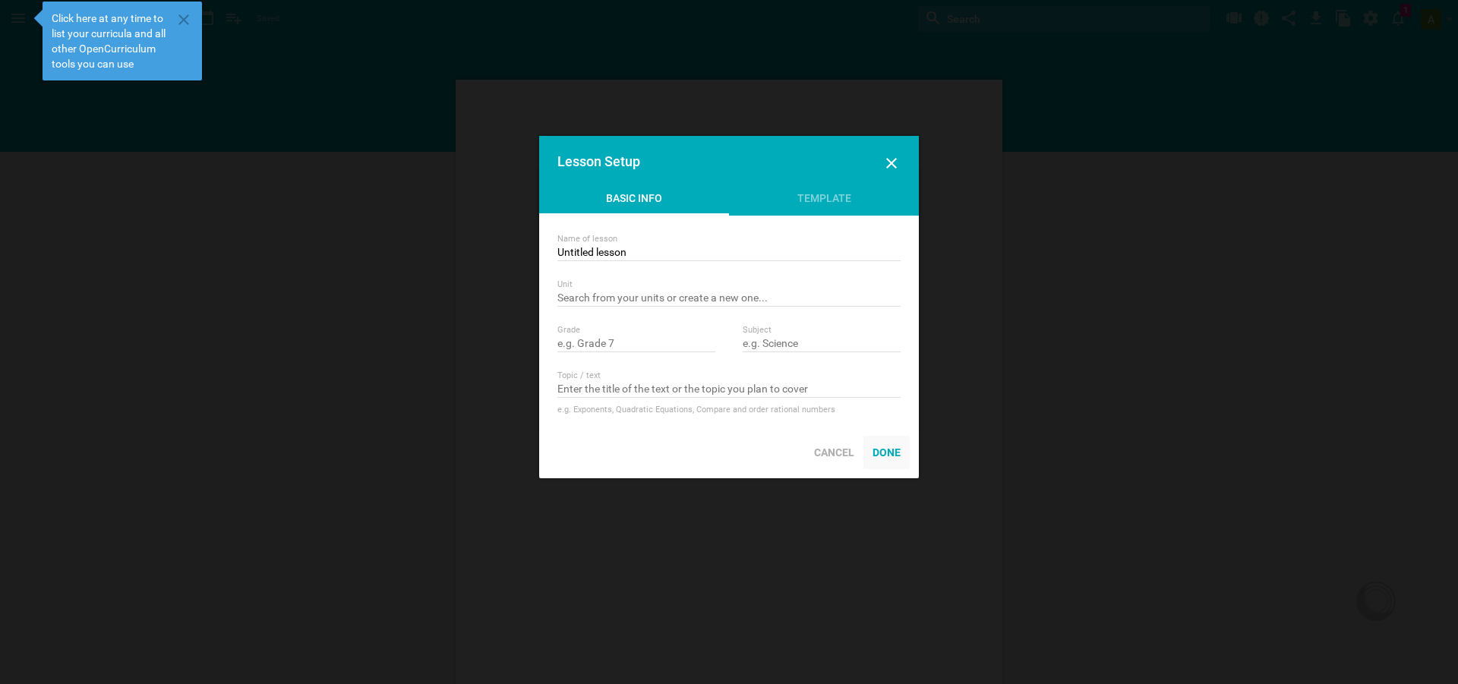
click at [880, 450] on div "Done" at bounding box center [887, 452] width 46 height 33
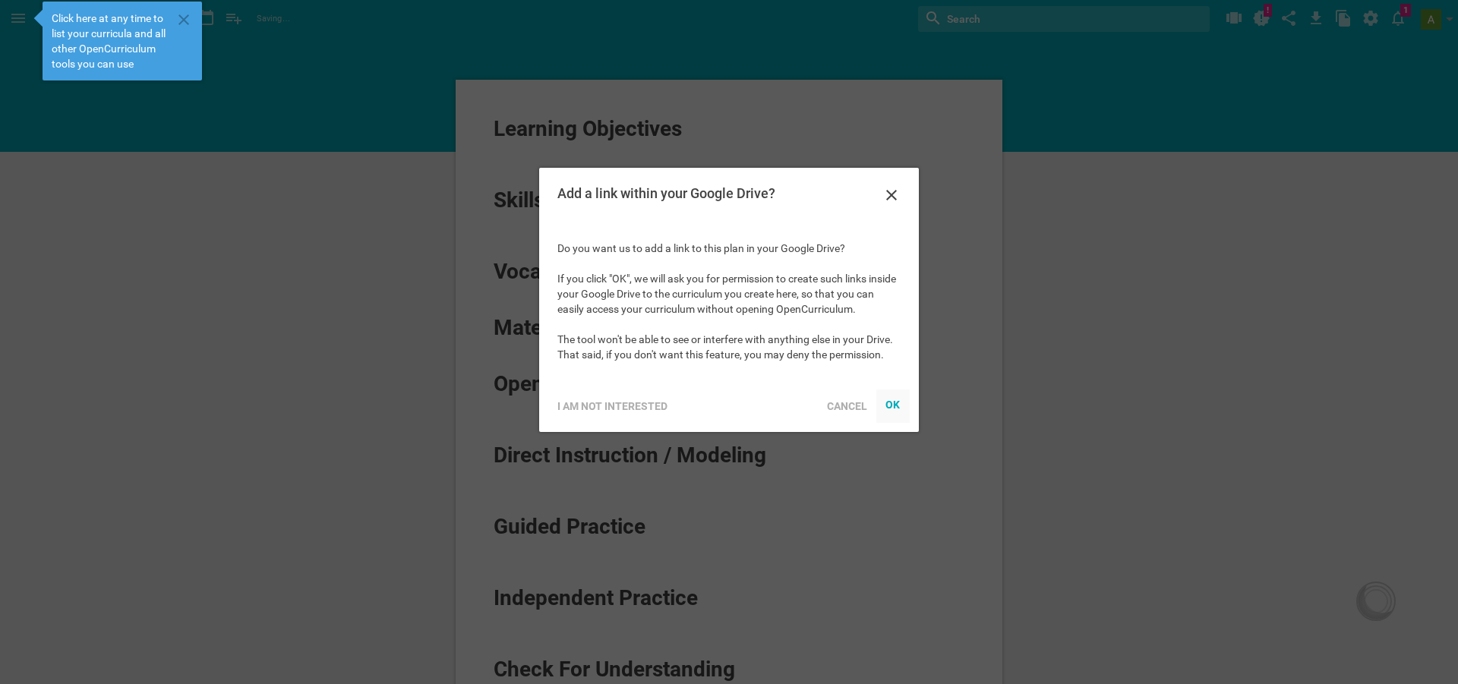
click at [905, 402] on div at bounding box center [893, 406] width 33 height 33
click at [882, 403] on div at bounding box center [893, 406] width 33 height 33
click at [855, 404] on div "Cancel" at bounding box center [847, 406] width 58 height 33
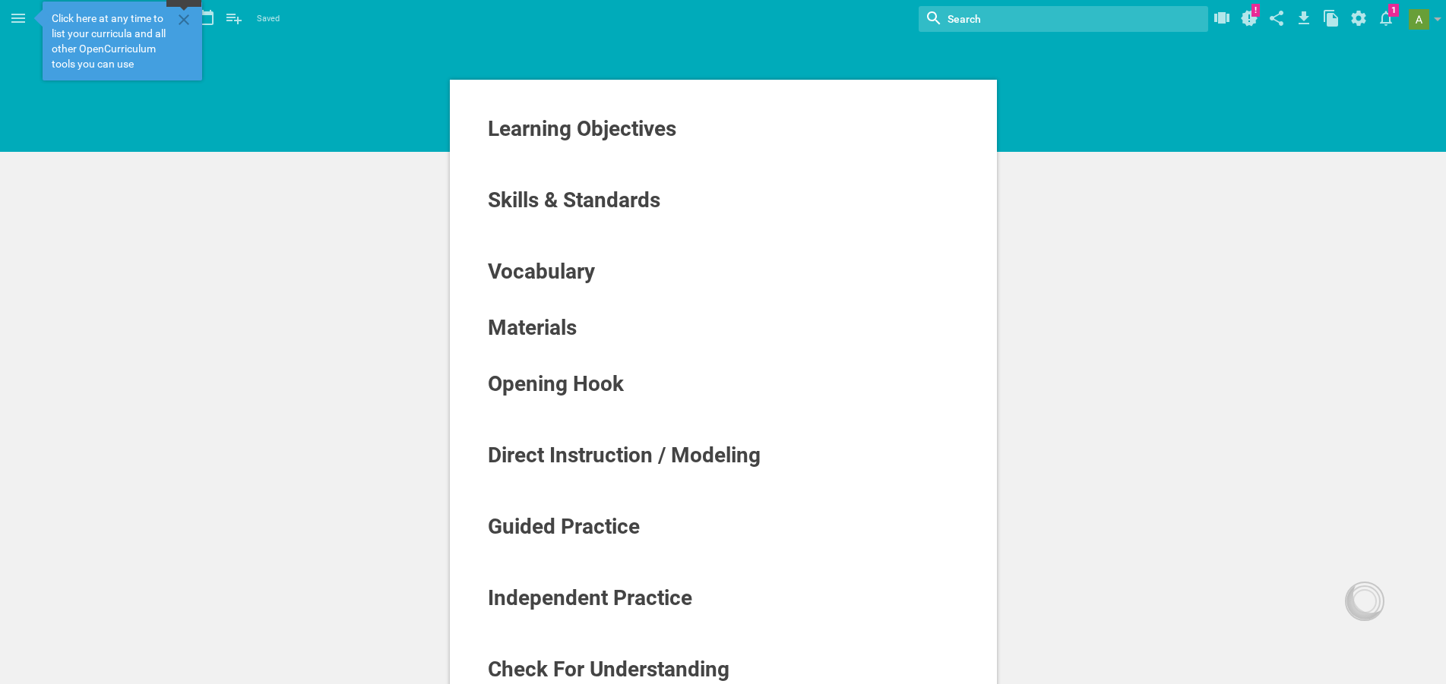
click at [185, 21] on icon at bounding box center [184, 19] width 11 height 11
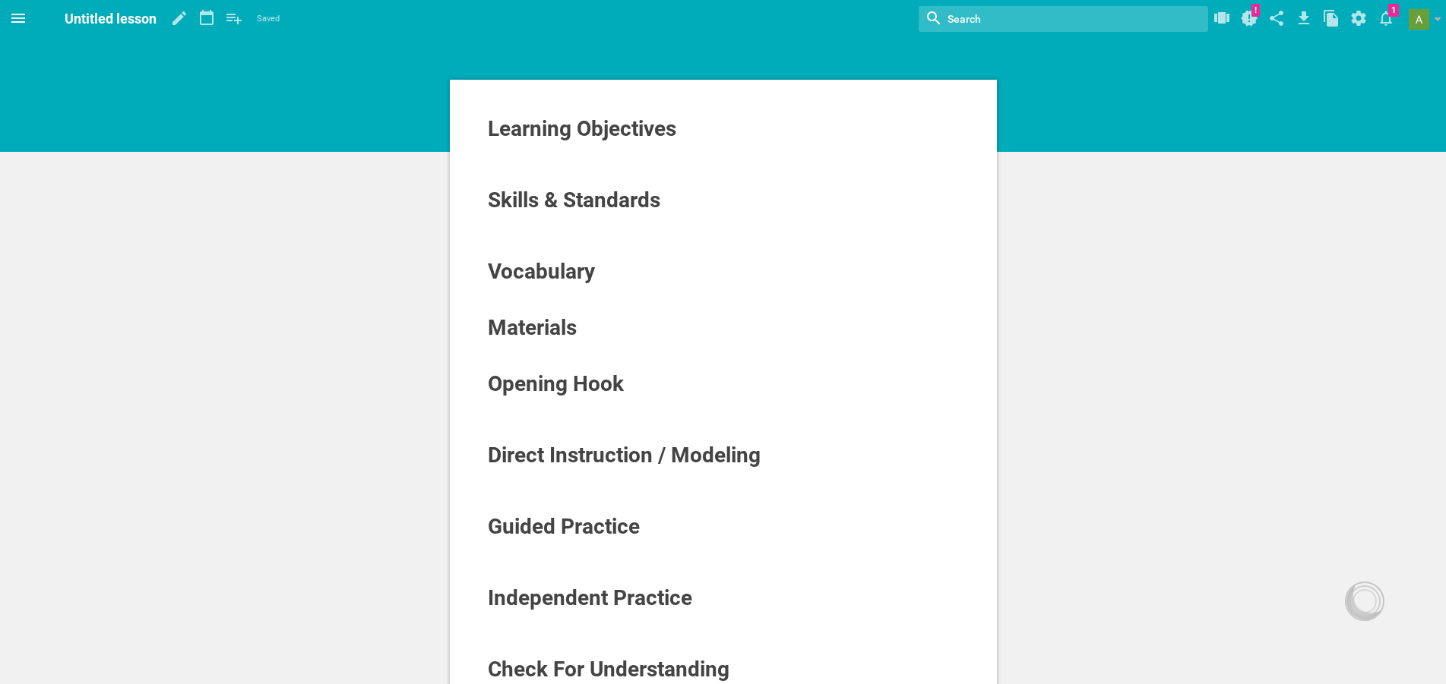
click at [33, 22] on span at bounding box center [18, 18] width 36 height 36
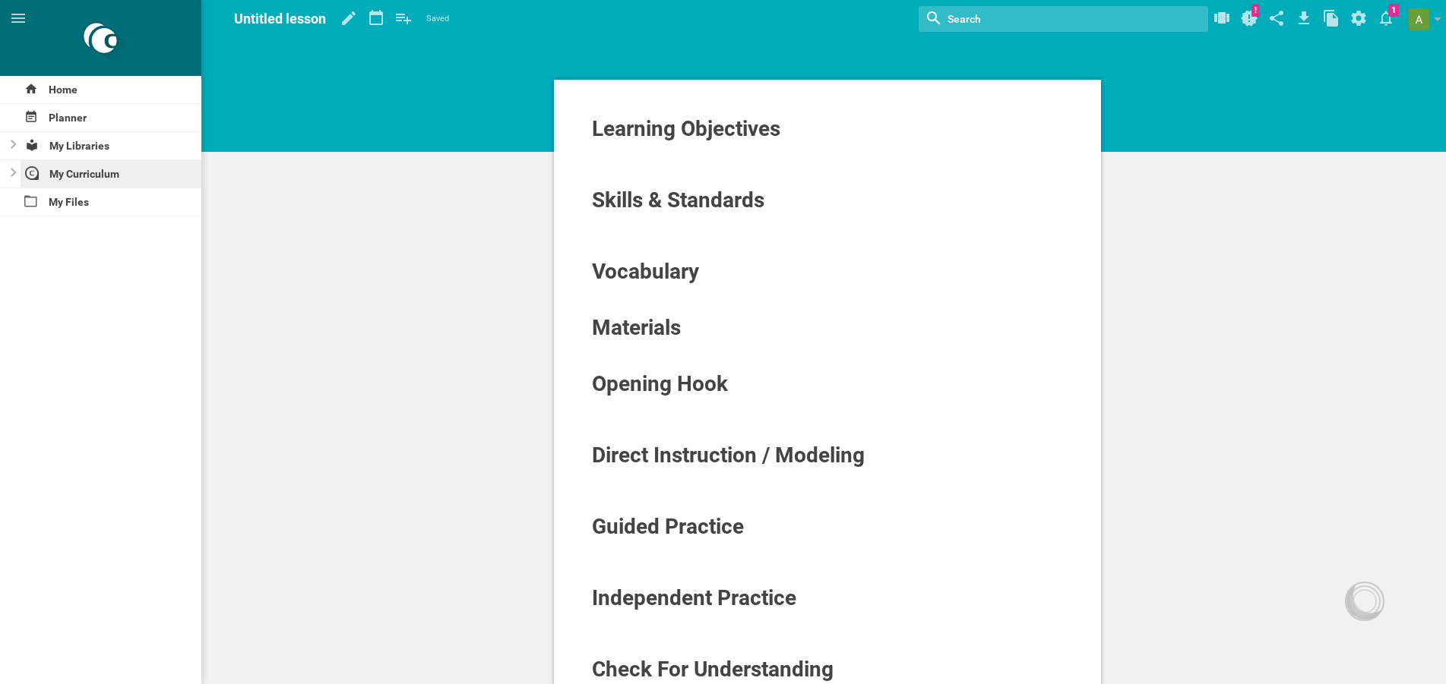
click at [23, 176] on div "My Curriculum" at bounding box center [112, 173] width 182 height 27
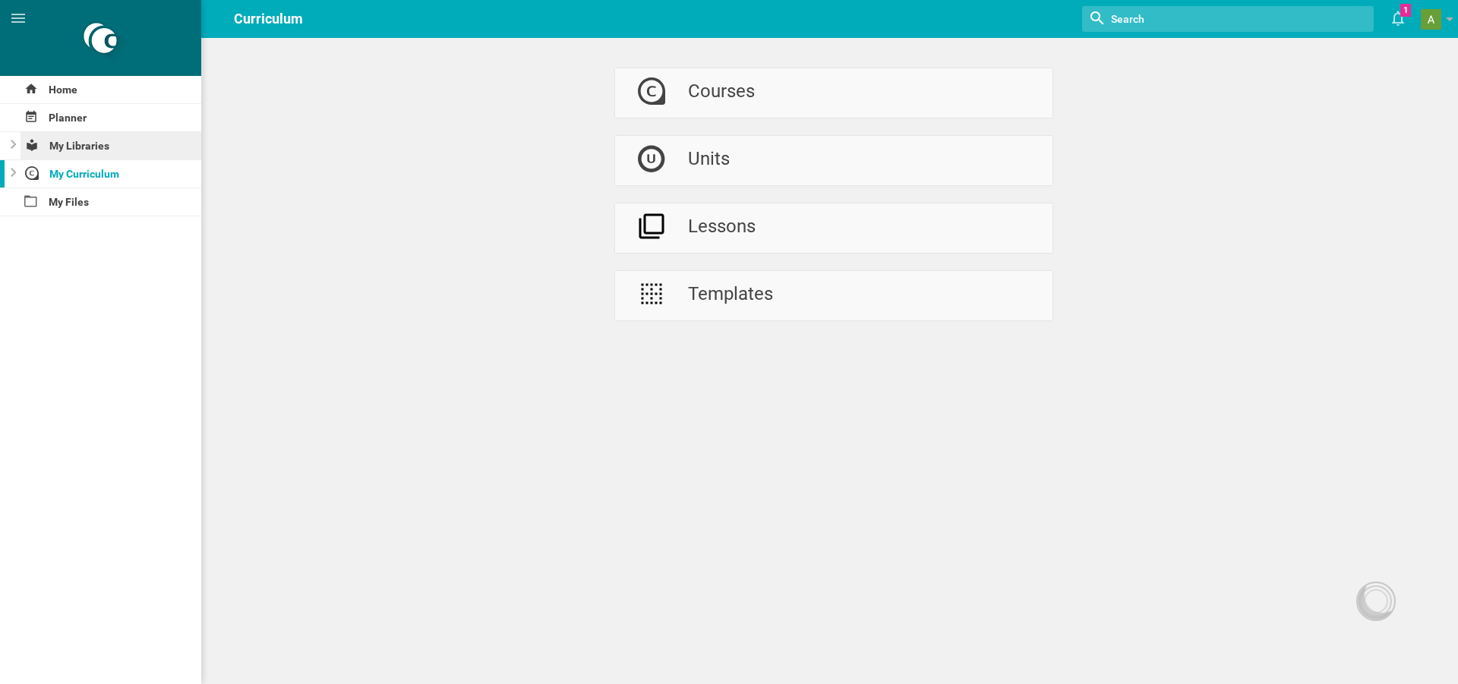
click at [23, 153] on div "My Libraries" at bounding box center [112, 145] width 182 height 27
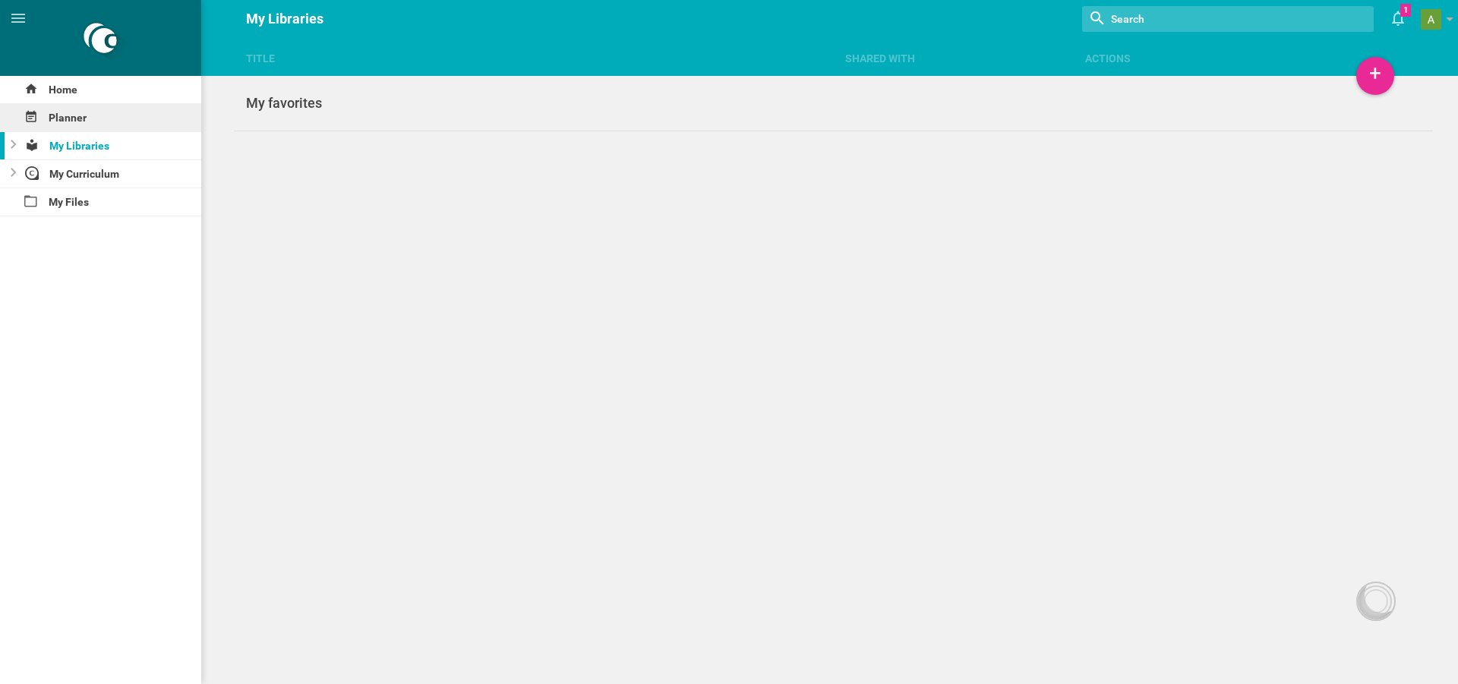
click at [49, 120] on div "Planner" at bounding box center [100, 117] width 201 height 27
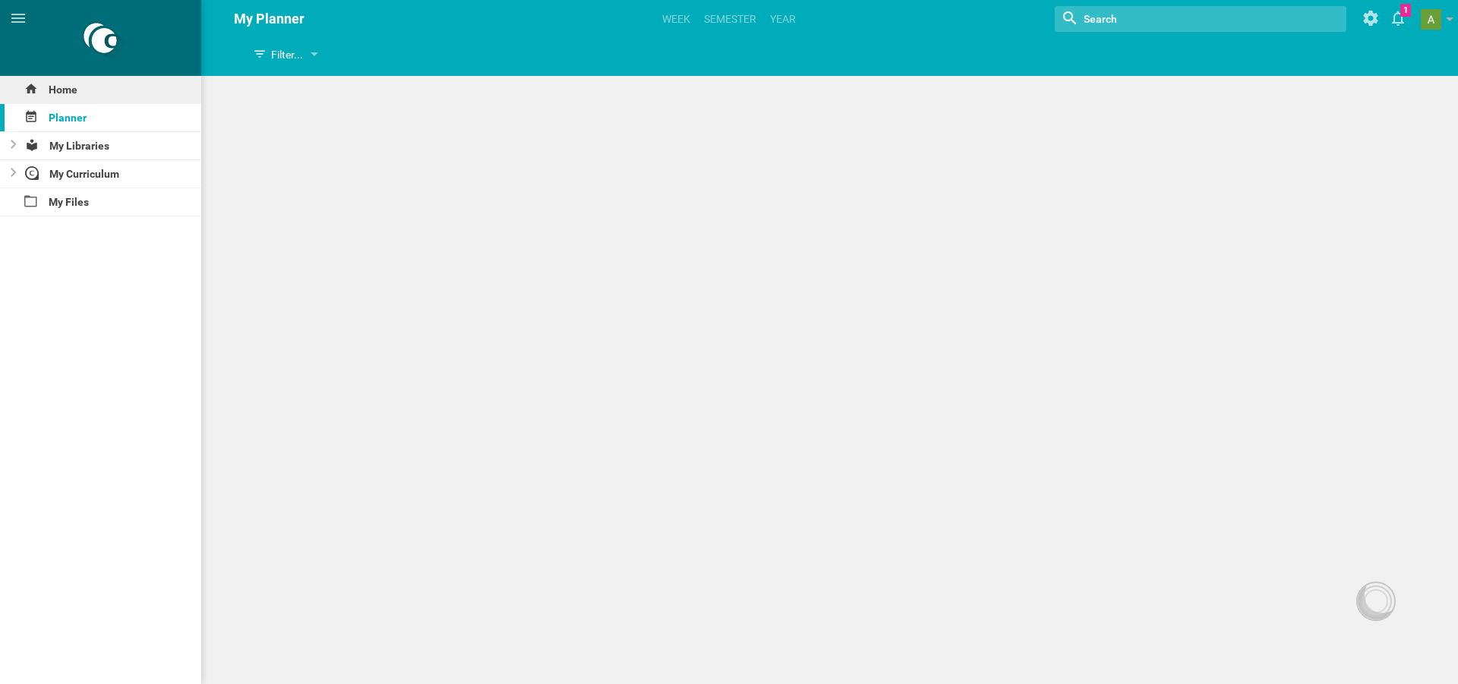
click at [57, 97] on div "Home" at bounding box center [100, 89] width 201 height 27
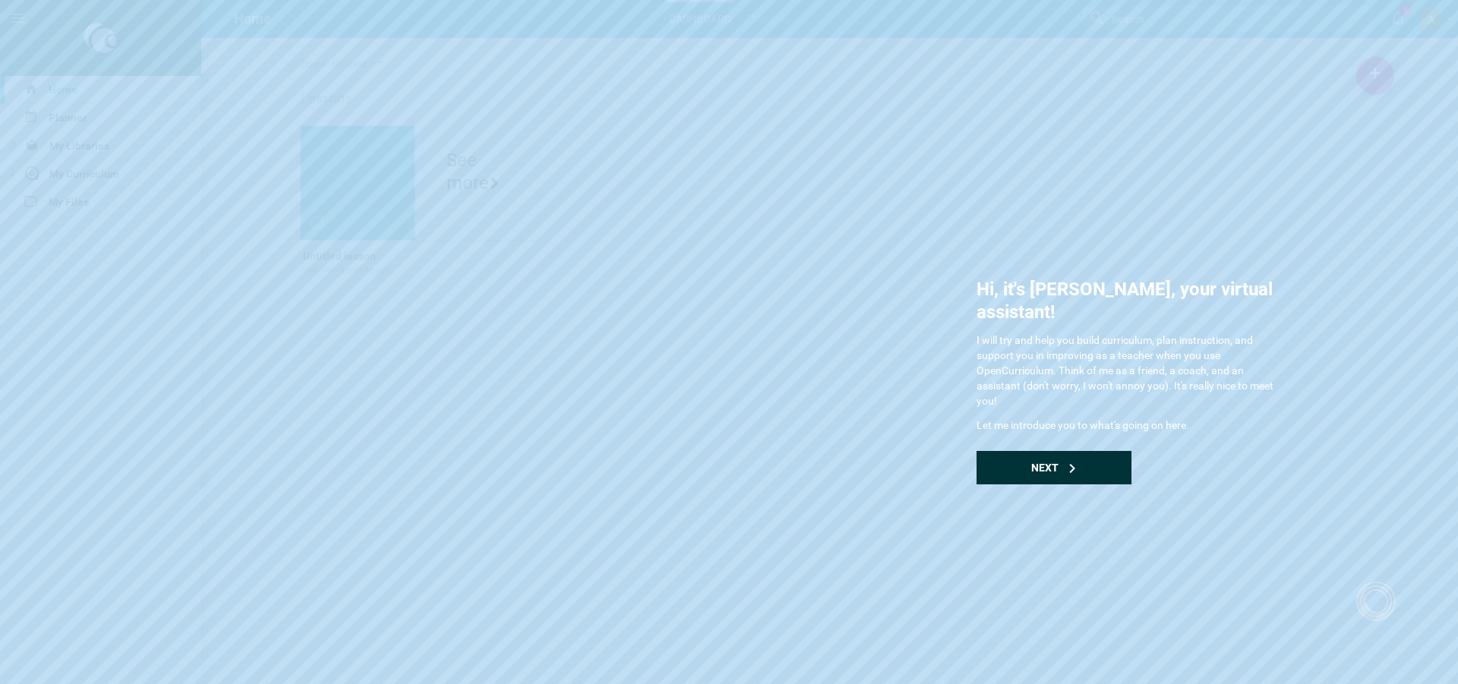
click at [1076, 451] on div "Next" at bounding box center [1054, 467] width 155 height 33
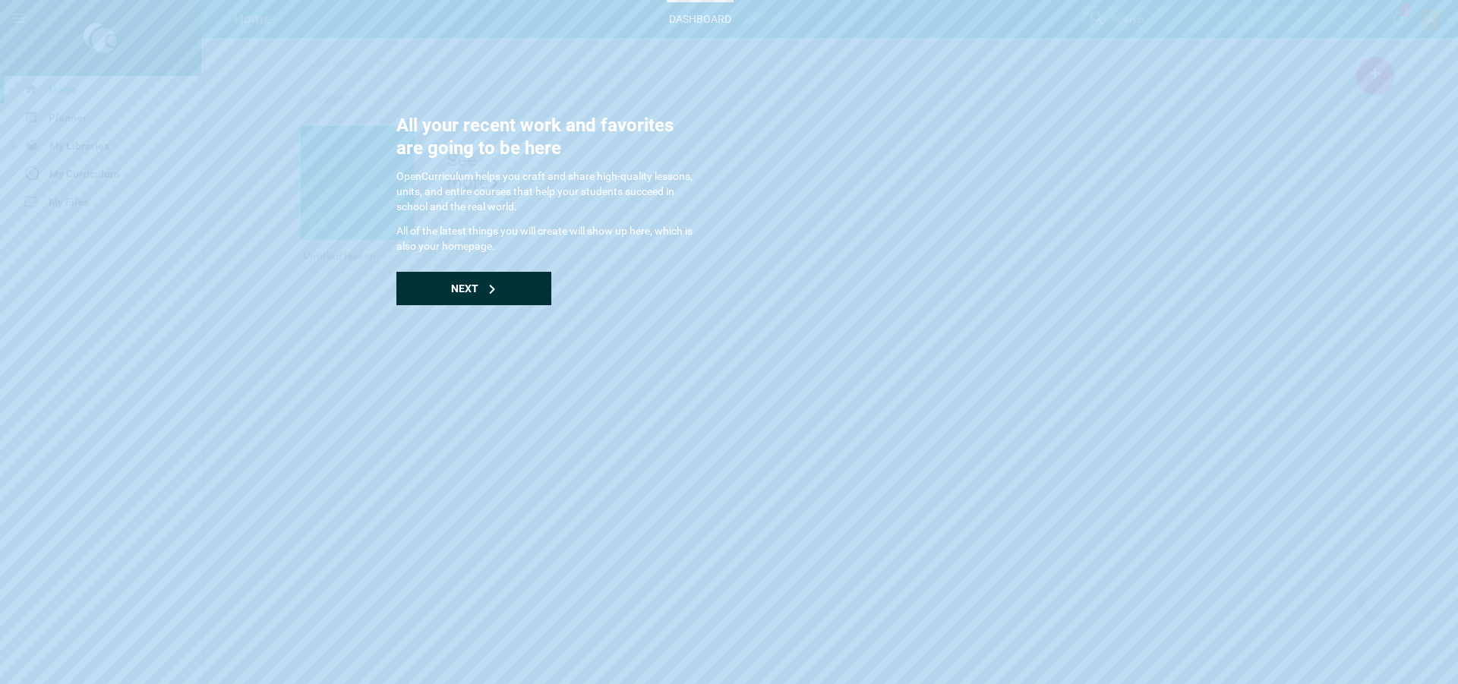
click at [504, 285] on div "Next" at bounding box center [474, 288] width 155 height 33
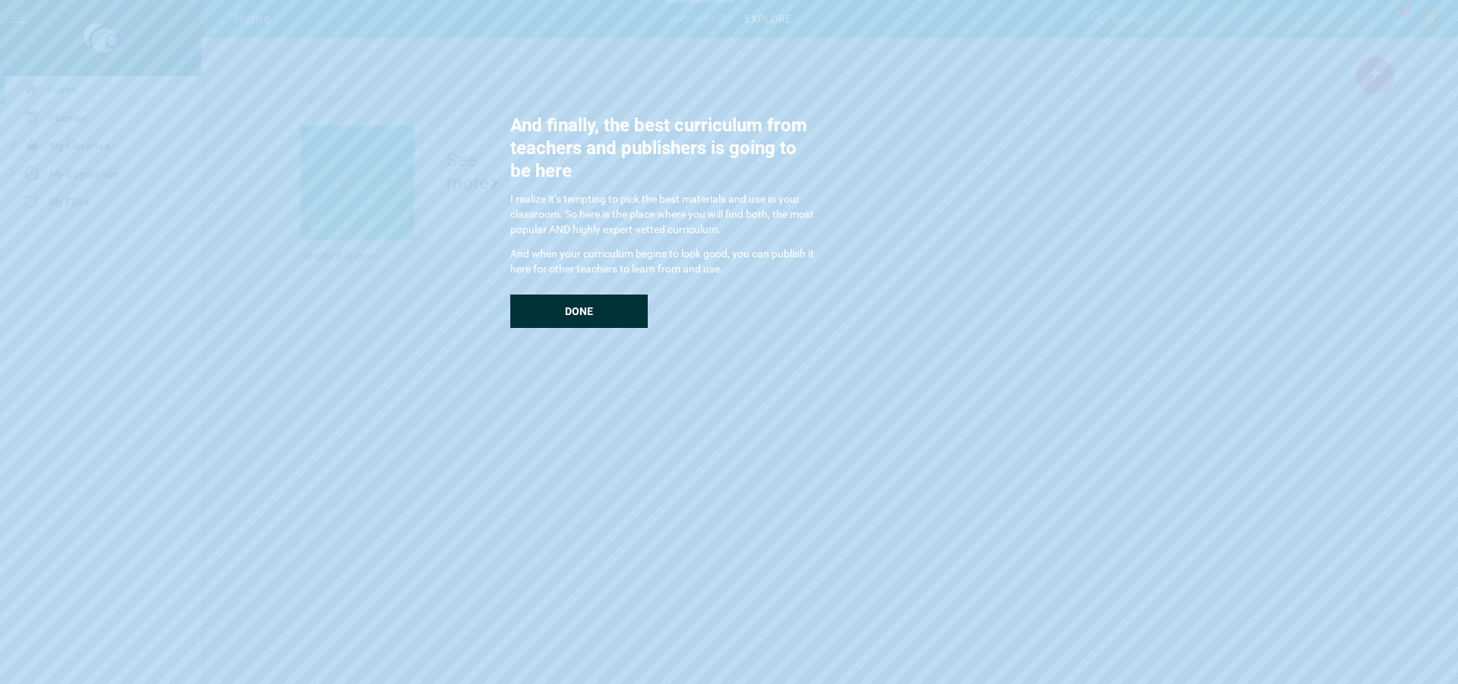
click at [595, 314] on div "Done" at bounding box center [578, 311] width 137 height 33
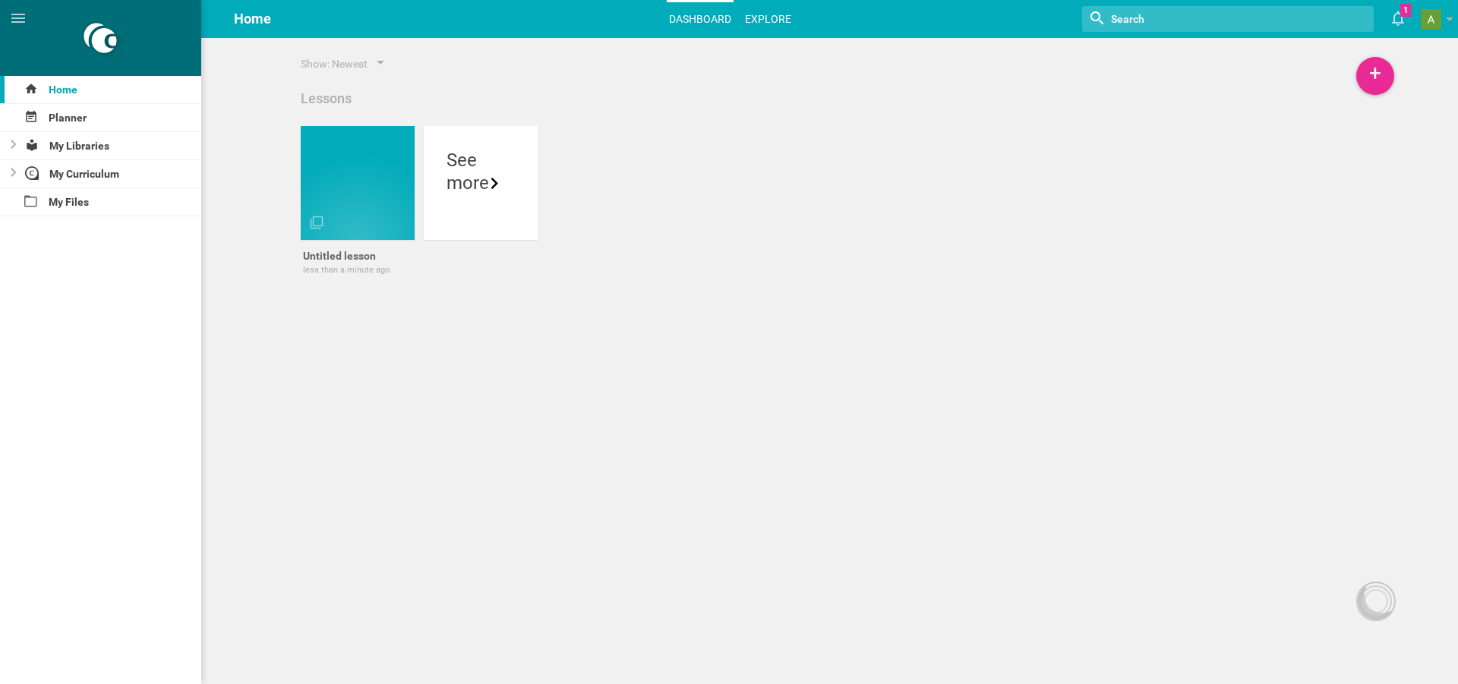
click at [771, 18] on link "Explore" at bounding box center [768, 18] width 51 height 33
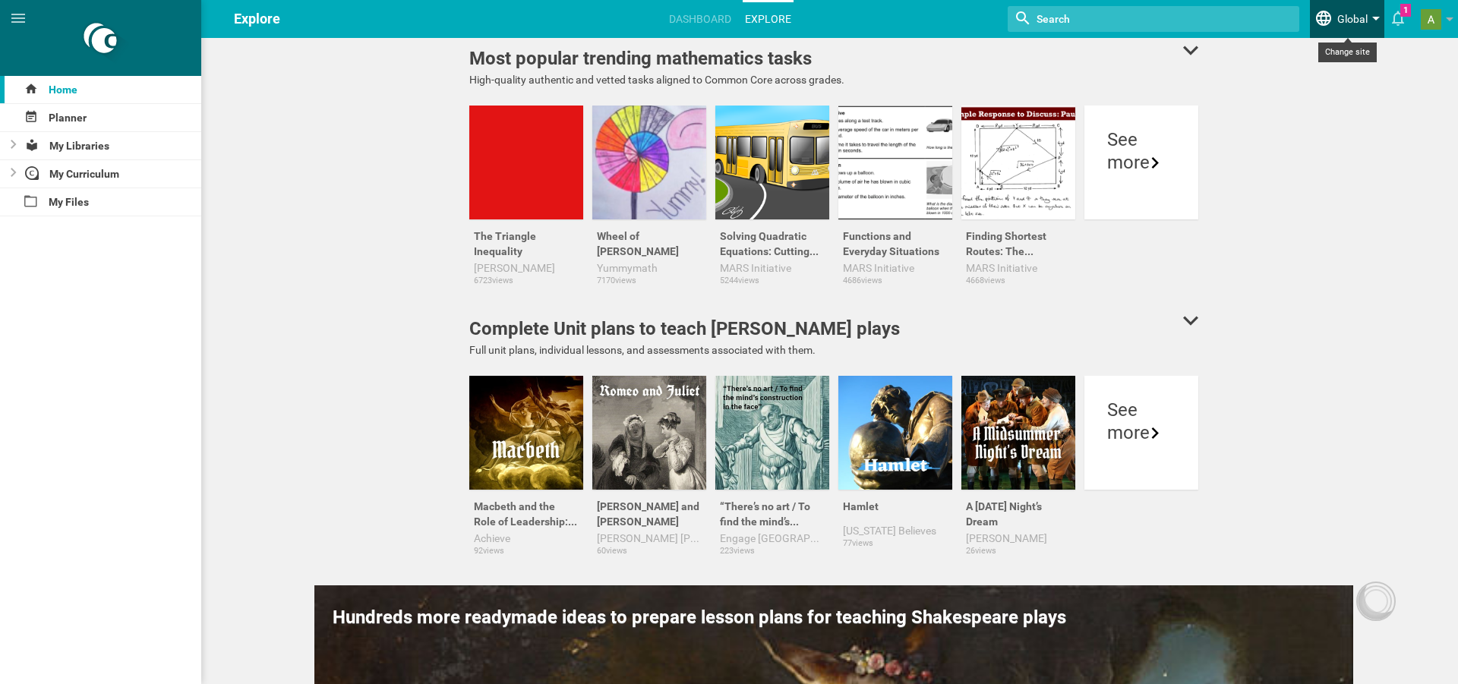
click at [1342, 30] on link "Global" at bounding box center [1347, 19] width 74 height 38
click at [1445, 27] on link at bounding box center [1439, 19] width 37 height 38
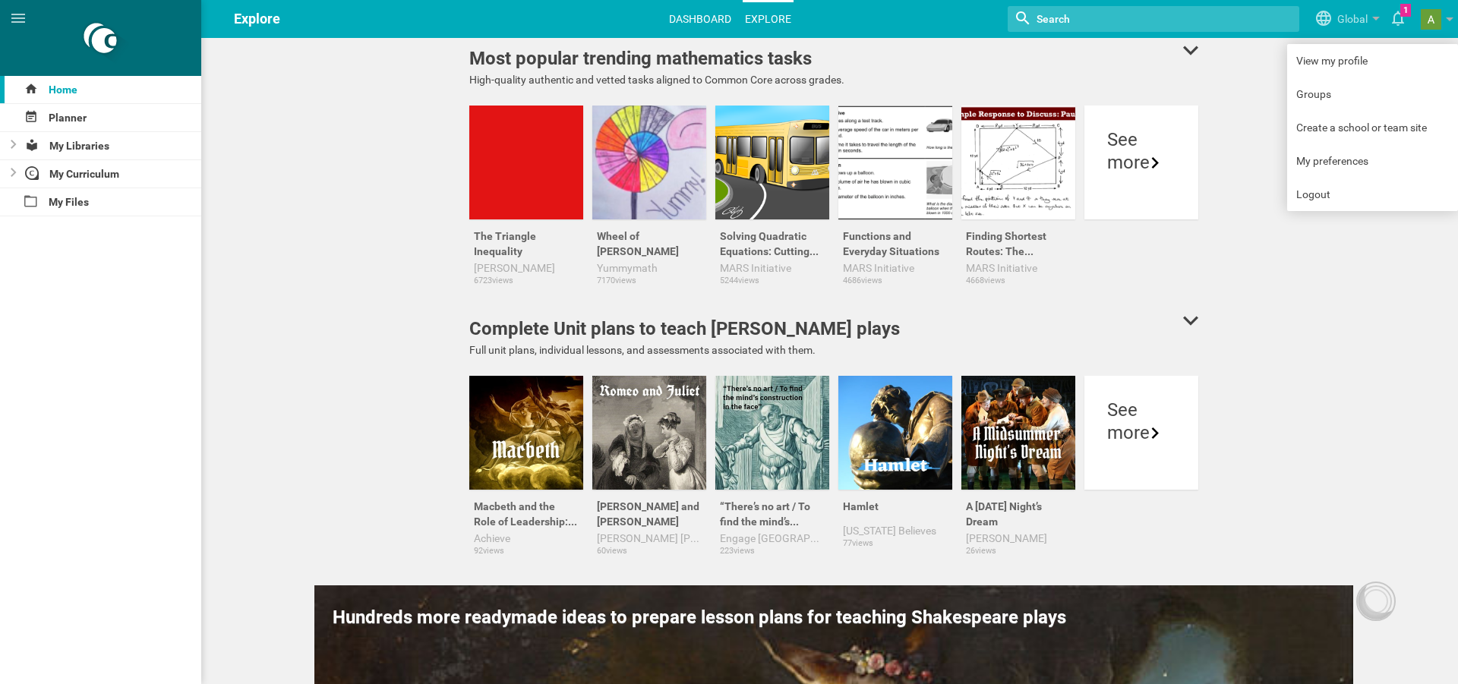
click at [697, 30] on link "Dashboard" at bounding box center [700, 18] width 67 height 33
